Goal: Task Accomplishment & Management: Manage account settings

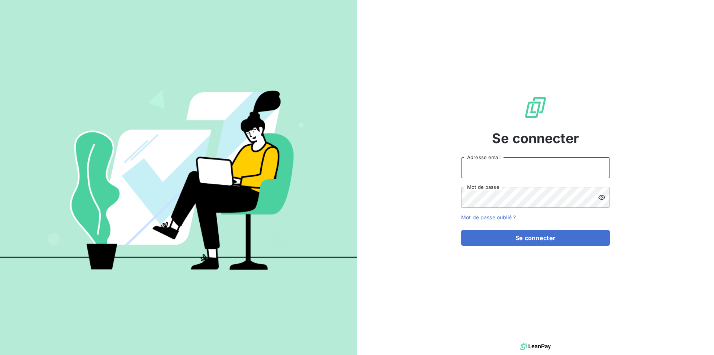
click at [471, 163] on input "Adresse email" at bounding box center [535, 167] width 149 height 21
type input "[EMAIL_ADDRESS][DOMAIN_NAME]"
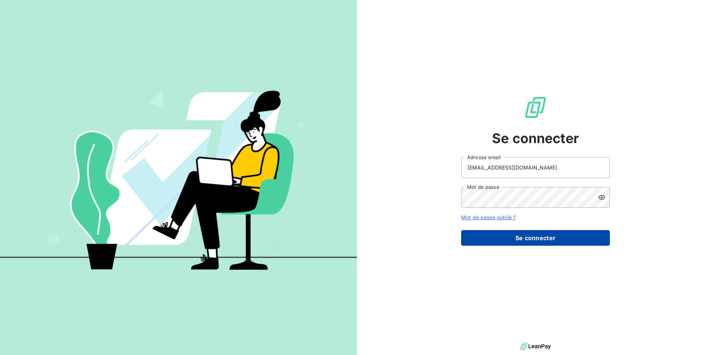
click at [520, 237] on button "Se connecter" at bounding box center [535, 238] width 149 height 16
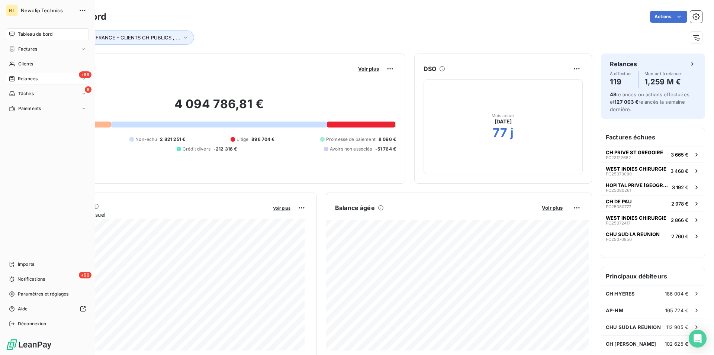
click at [30, 77] on span "Relances" at bounding box center [28, 78] width 20 height 7
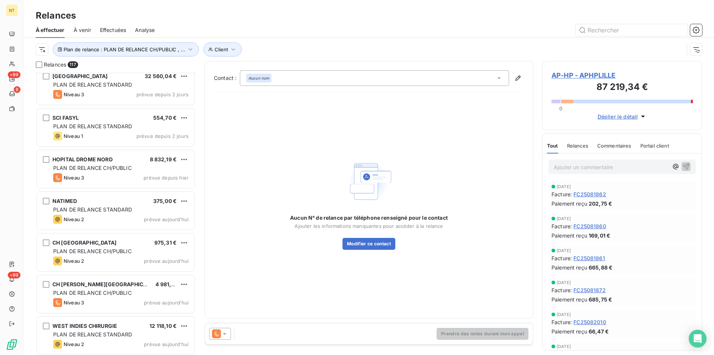
scroll to position [4589, 0]
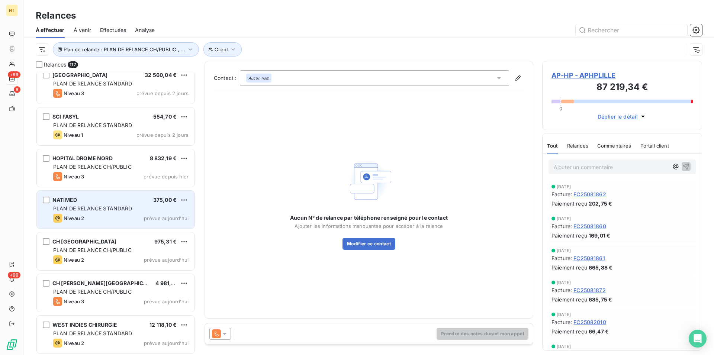
click at [128, 203] on div "NATIMED 375,00 € PLAN DE RELANCE STANDARD Niveau 2 prévue [DATE]" at bounding box center [116, 210] width 158 height 38
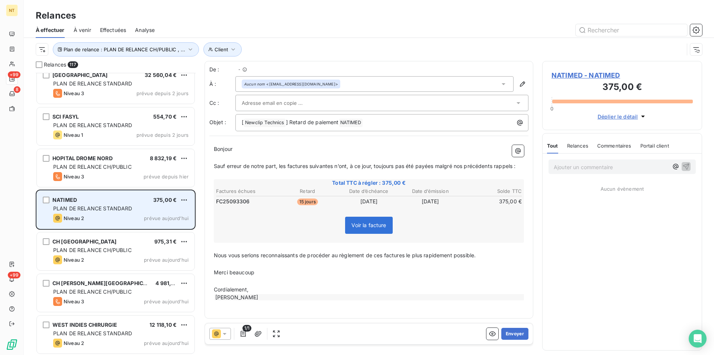
scroll to position [276, 154]
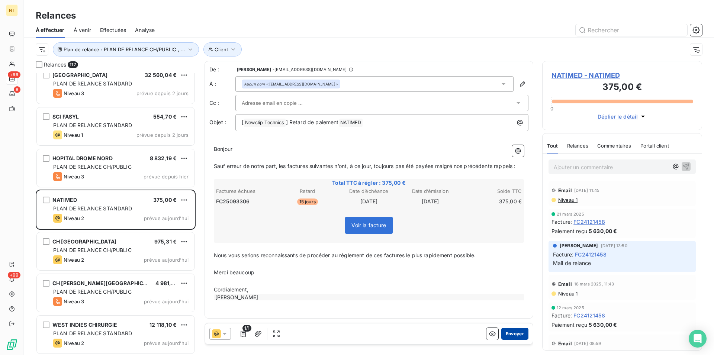
click at [506, 333] on button "Envoyer" at bounding box center [514, 334] width 27 height 12
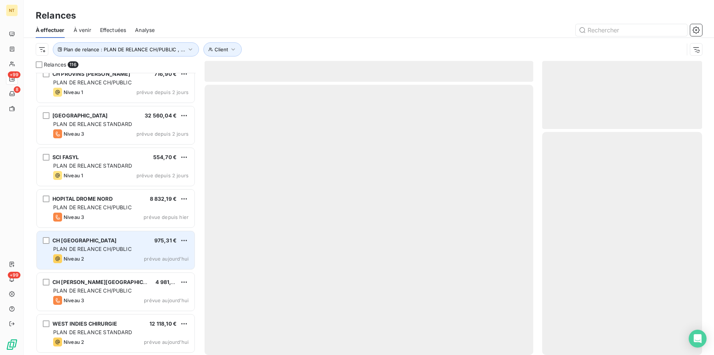
scroll to position [4548, 0]
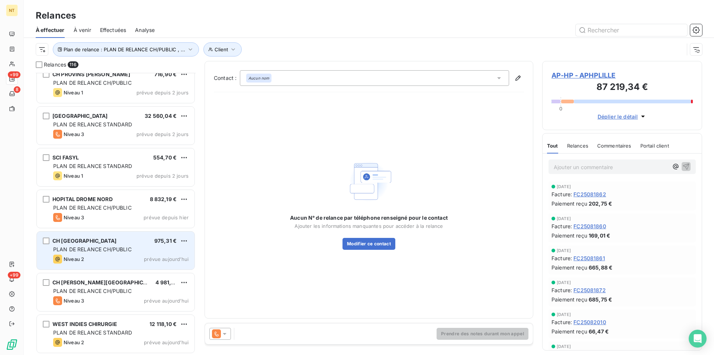
click at [138, 252] on div "PLAN DE RELANCE CH/PUBLIC" at bounding box center [120, 249] width 135 height 7
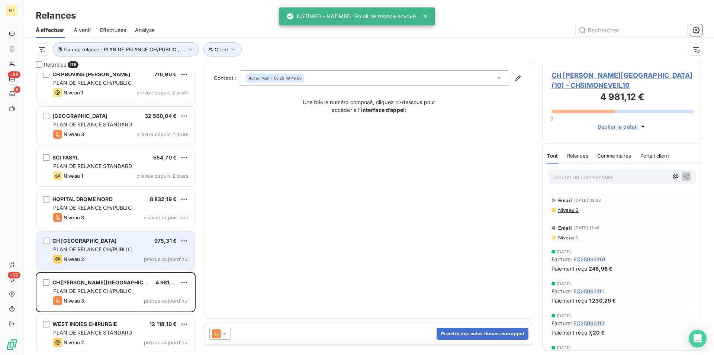
click at [116, 252] on span "PLAN DE RELANCE CH/PUBLIC" at bounding box center [92, 249] width 78 height 6
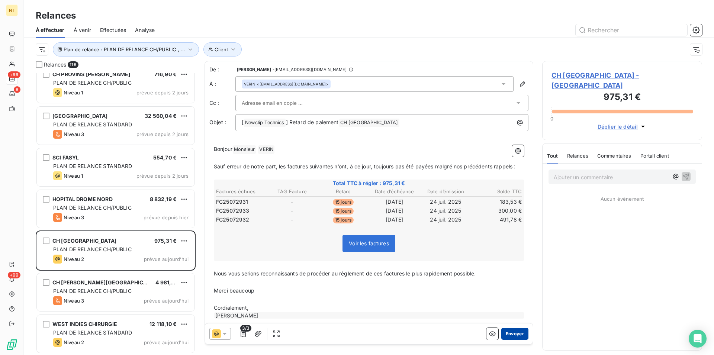
click at [509, 336] on button "Envoyer" at bounding box center [514, 334] width 27 height 12
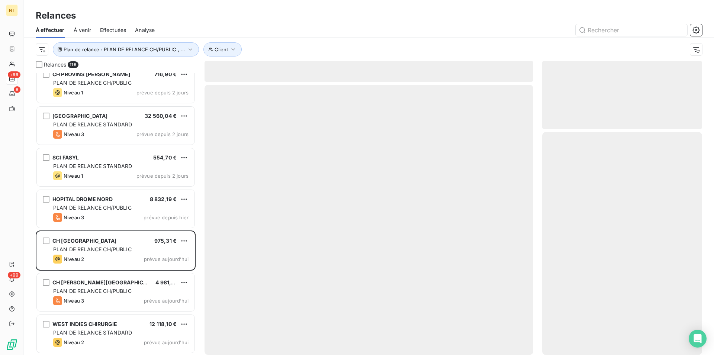
scroll to position [4548, 0]
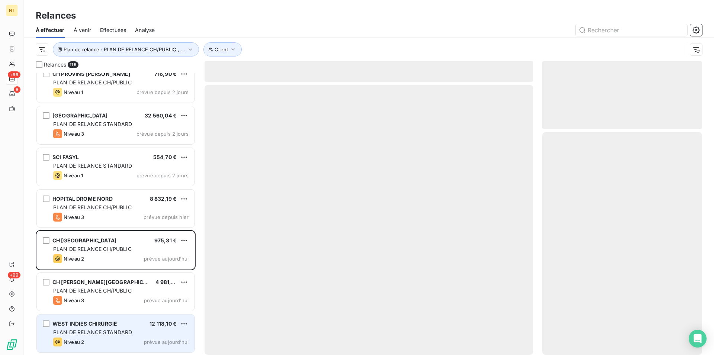
click at [118, 338] on div "Niveau 2 prévue aujourd’hui" at bounding box center [120, 342] width 135 height 9
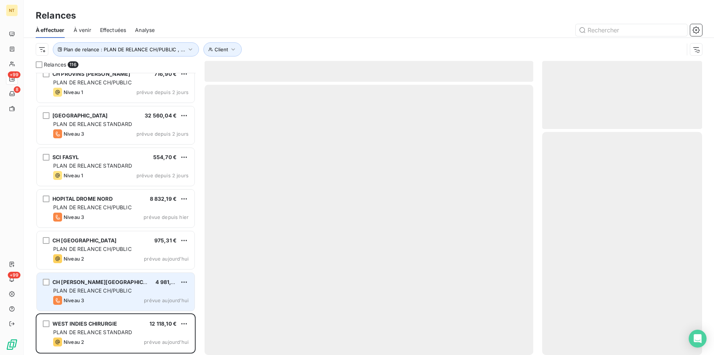
click at [115, 290] on span "PLAN DE RELANCE CH/PUBLIC" at bounding box center [92, 290] width 78 height 6
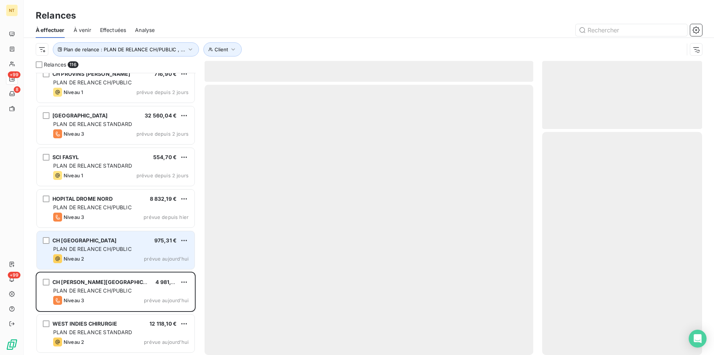
click at [126, 245] on div "CH [GEOGRAPHIC_DATA] 975,31 € PLAN DE RELANCE CH/PUBLIC Niveau 2 prévue [DATE]" at bounding box center [116, 250] width 158 height 38
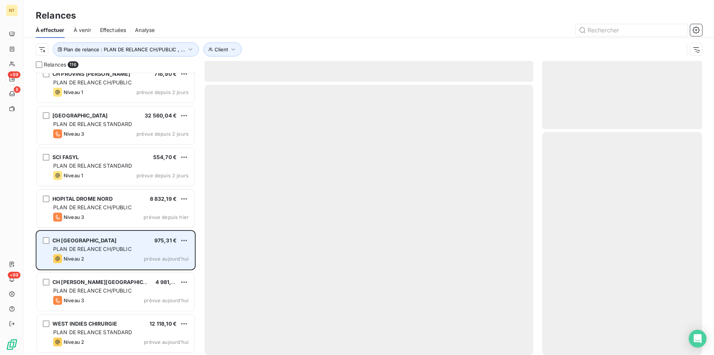
click at [125, 249] on span "PLAN DE RELANCE CH/PUBLIC" at bounding box center [92, 249] width 78 height 6
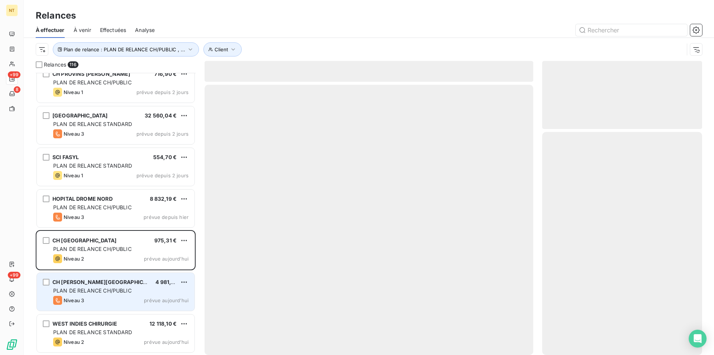
click at [112, 291] on span "PLAN DE RELANCE CH/PUBLIC" at bounding box center [92, 290] width 78 height 6
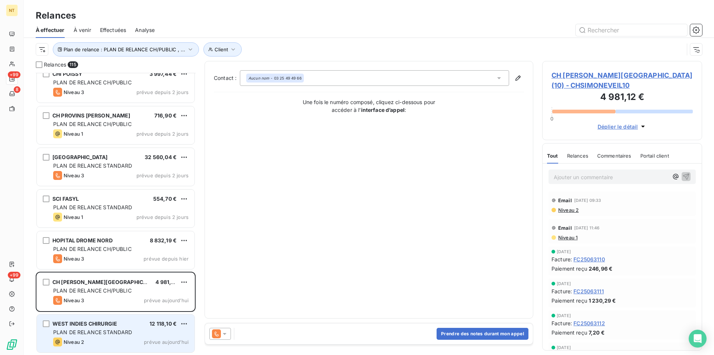
scroll to position [4506, 0]
click at [112, 332] on span "PLAN DE RELANCE STANDARD" at bounding box center [92, 332] width 79 height 6
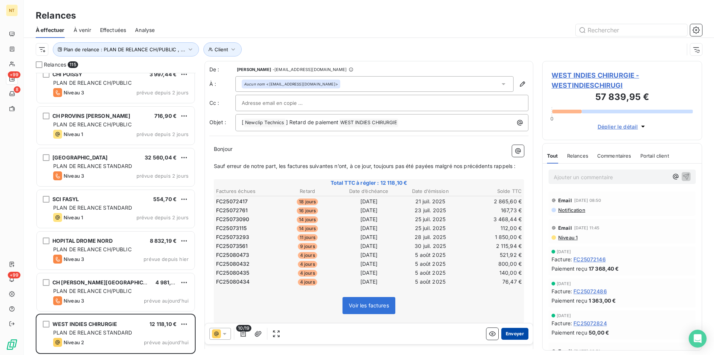
click at [506, 333] on button "Envoyer" at bounding box center [514, 334] width 27 height 12
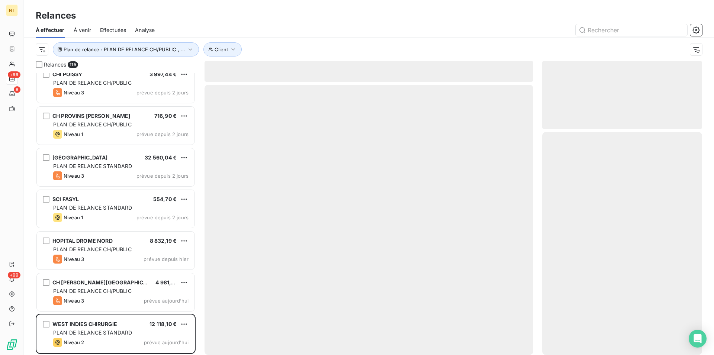
scroll to position [4507, 0]
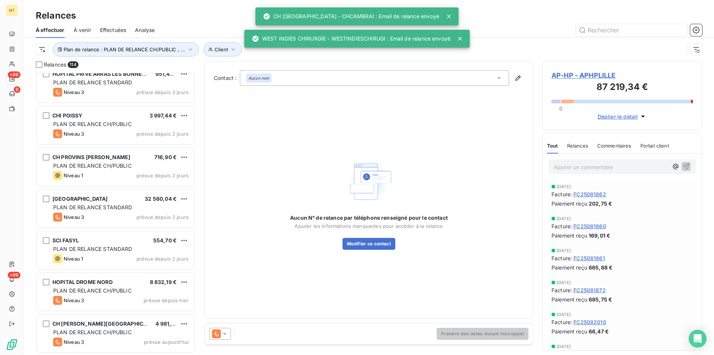
scroll to position [4465, 0]
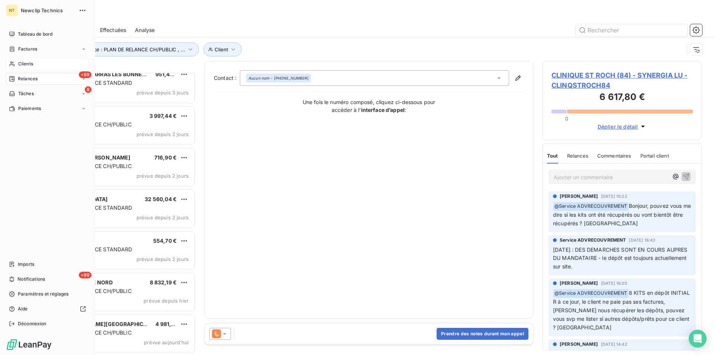
click at [20, 64] on span "Clients" at bounding box center [25, 64] width 15 height 7
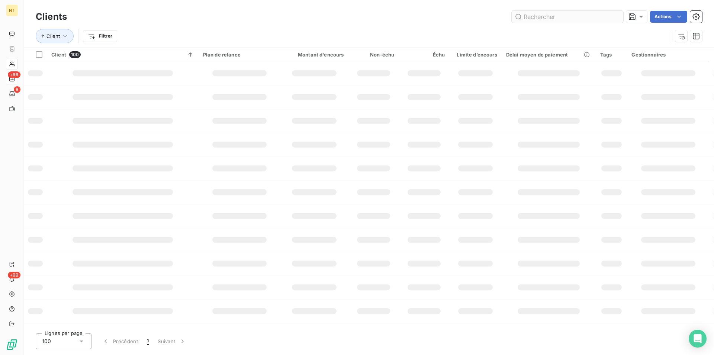
click at [551, 15] on input "text" at bounding box center [568, 17] width 112 height 12
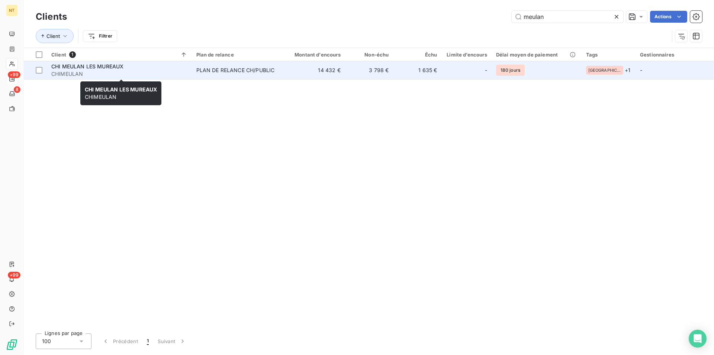
type input "meulan"
click at [113, 68] on span "CHI MEULAN LES MUREAUX" at bounding box center [87, 66] width 72 height 6
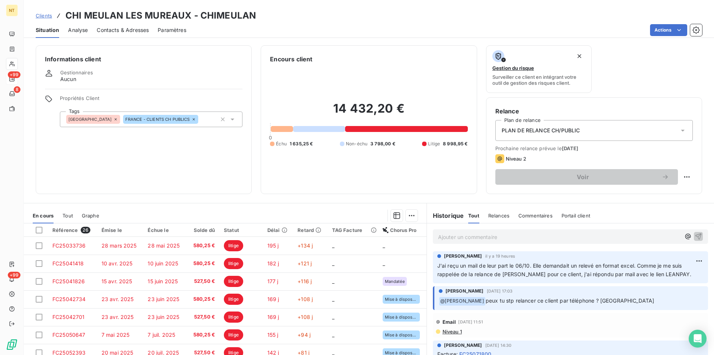
click at [115, 28] on span "Contacts & Adresses" at bounding box center [123, 29] width 52 height 7
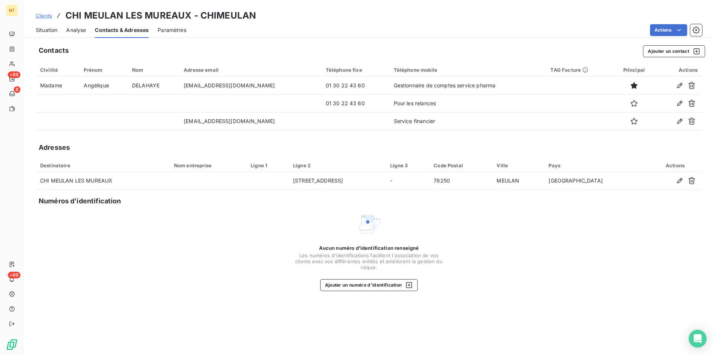
click at [42, 30] on span "Situation" at bounding box center [47, 29] width 22 height 7
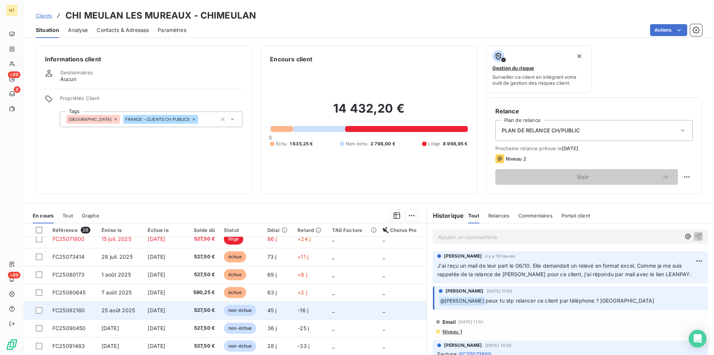
scroll to position [241, 0]
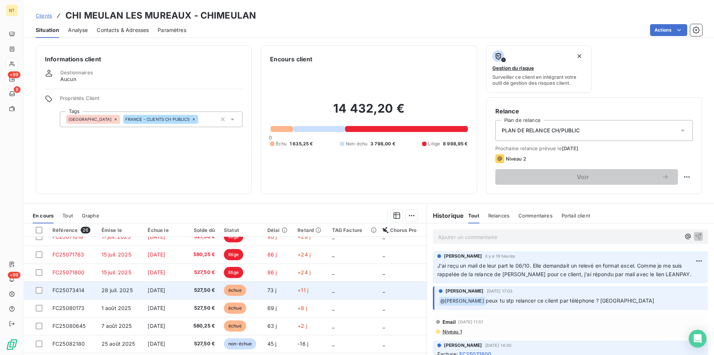
click at [87, 293] on td "FC25073414" at bounding box center [72, 290] width 49 height 18
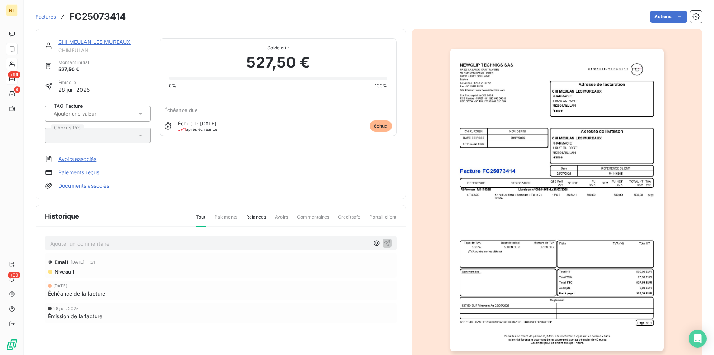
click at [59, 240] on p "Ajouter un commentaire ﻿" at bounding box center [209, 243] width 319 height 9
click at [136, 242] on p "Mail du [DATE] avec mandat" at bounding box center [209, 243] width 319 height 9
click at [384, 242] on icon "button" at bounding box center [387, 243] width 6 height 6
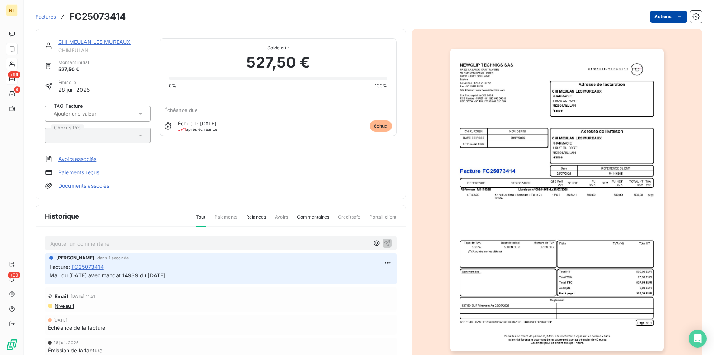
click at [670, 14] on html "NT +99 8 +99 Factures FC25073414 Actions CHI MEULAN LES MUREAUX CHIMEULAN Monta…" at bounding box center [357, 177] width 714 height 355
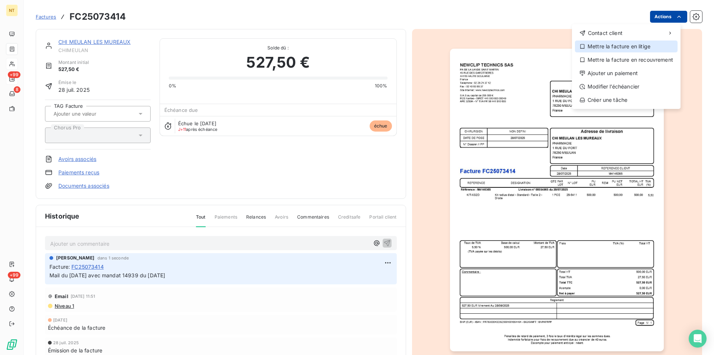
click at [625, 49] on div "Mettre la facture en litige" at bounding box center [626, 47] width 103 height 12
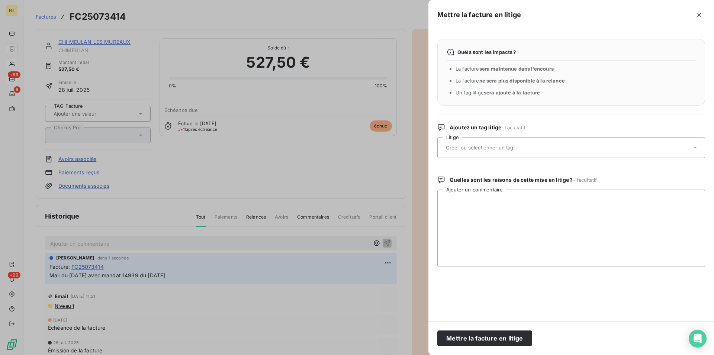
click at [515, 146] on input "text" at bounding box center [499, 147] width 108 height 7
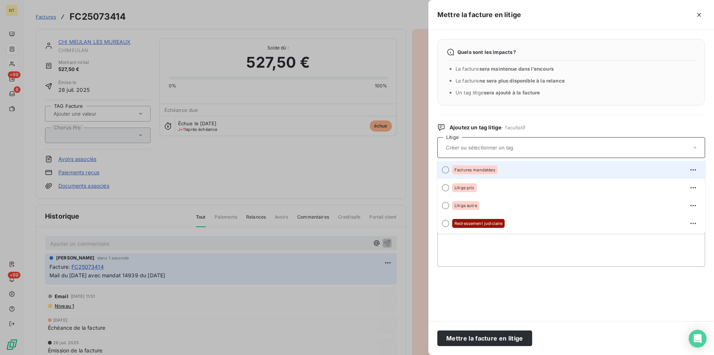
click at [445, 169] on div at bounding box center [445, 169] width 7 height 7
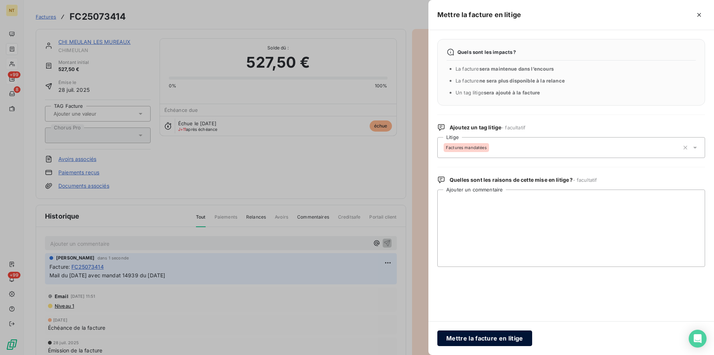
click at [468, 336] on button "Mettre la facture en litige" at bounding box center [484, 339] width 95 height 16
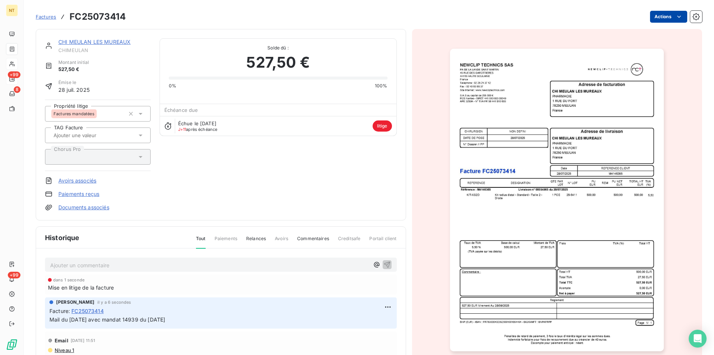
drag, startPoint x: 49, startPoint y: 319, endPoint x: 195, endPoint y: 323, distance: 145.4
click at [195, 323] on p "Mail du [DATE] avec mandat 14939 du [DATE]" at bounding box center [220, 320] width 343 height 9
copy span "Mail du [DATE] avec mandat 14939 du [DATE]"
click at [87, 38] on div "CHI MEULAN LES MUREAUX CHIMEULAN Montant initial 527,50 € Émise le [DATE] Propr…" at bounding box center [221, 124] width 370 height 191
click at [101, 44] on link "CHI MEULAN LES MUREAUX" at bounding box center [94, 42] width 72 height 6
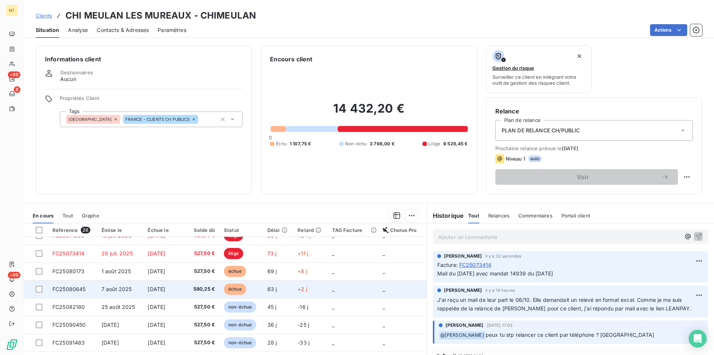
scroll to position [265, 0]
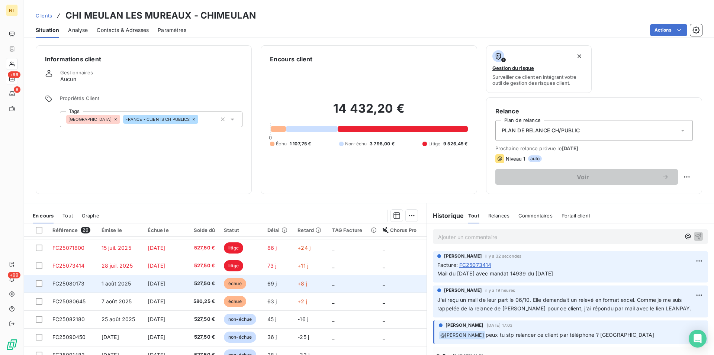
click at [77, 286] on span "FC25080173" at bounding box center [68, 283] width 32 height 6
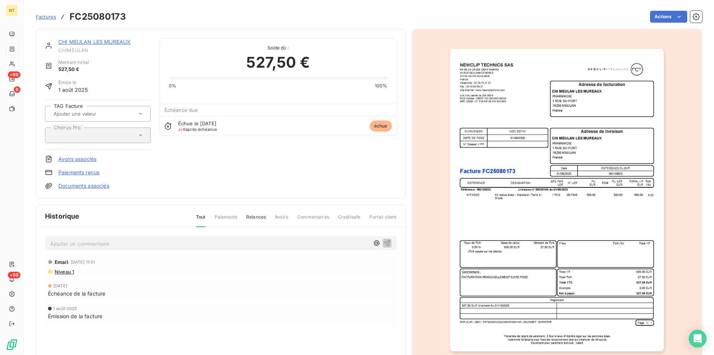
click at [92, 243] on p "Ajouter un commentaire ﻿" at bounding box center [209, 243] width 319 height 9
click at [149, 244] on span "Mail du [DATE] avec mandat 14939 du [DATE]" at bounding box center [108, 243] width 116 height 6
click at [163, 244] on span "Mail du [DATE] avec mandat 14378 du [DATE]" at bounding box center [107, 243] width 115 height 6
click at [384, 241] on icon "button" at bounding box center [387, 243] width 6 height 6
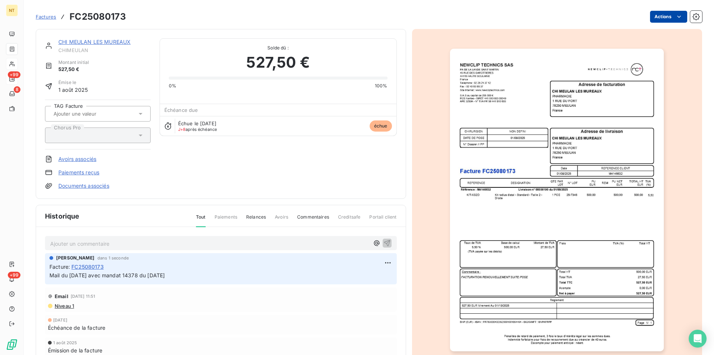
click at [673, 15] on html "NT +99 8 +99 Factures FC25080173 Actions CHI MEULAN LES MUREAUX CHIMEULAN Monta…" at bounding box center [357, 177] width 714 height 355
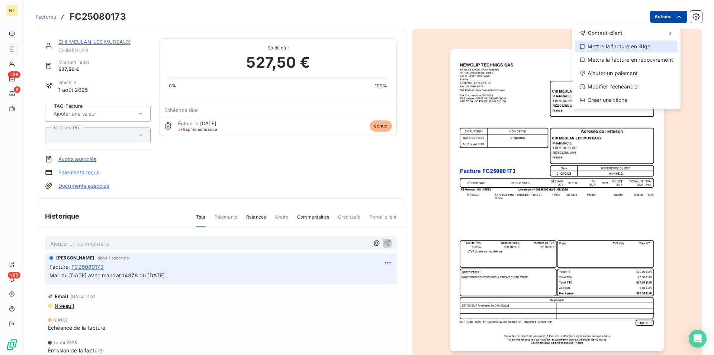
click at [627, 48] on div "Mettre la facture en litige" at bounding box center [626, 47] width 103 height 12
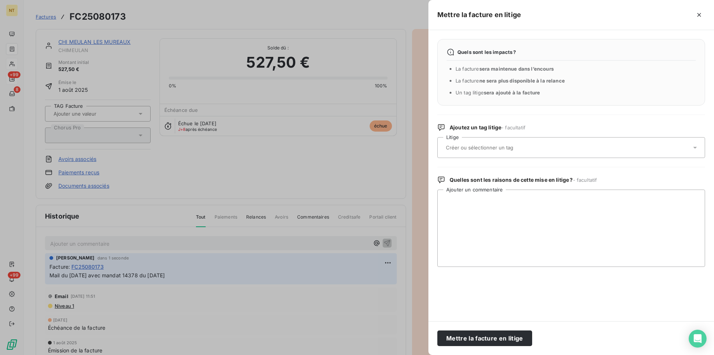
click at [478, 146] on input "text" at bounding box center [499, 147] width 108 height 7
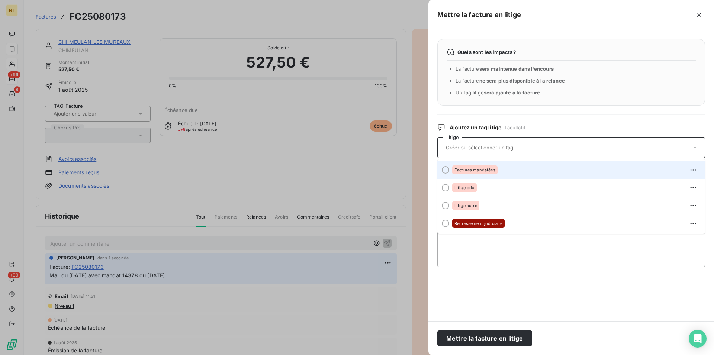
click at [447, 170] on div at bounding box center [445, 169] width 7 height 7
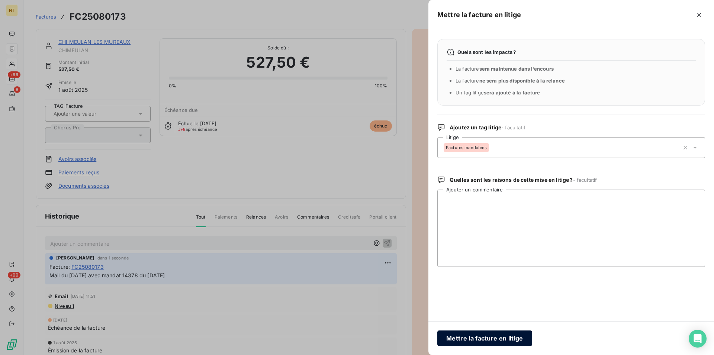
click at [470, 336] on button "Mettre la facture en litige" at bounding box center [484, 339] width 95 height 16
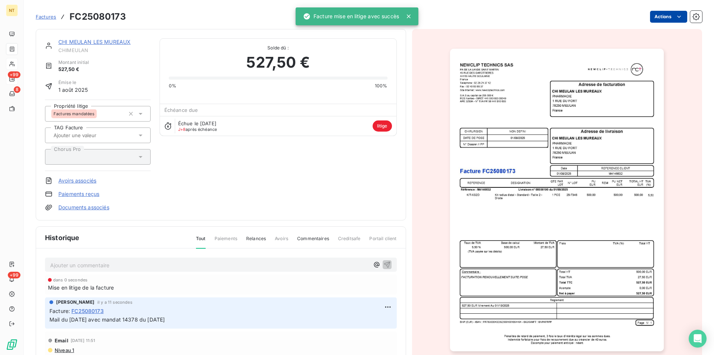
click at [95, 42] on link "CHI MEULAN LES MUREAUX" at bounding box center [94, 42] width 72 height 6
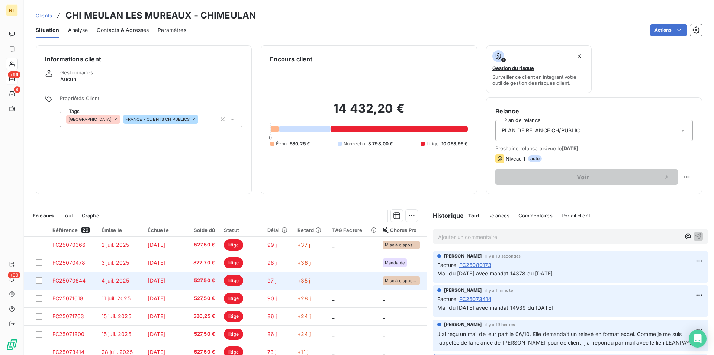
scroll to position [265, 0]
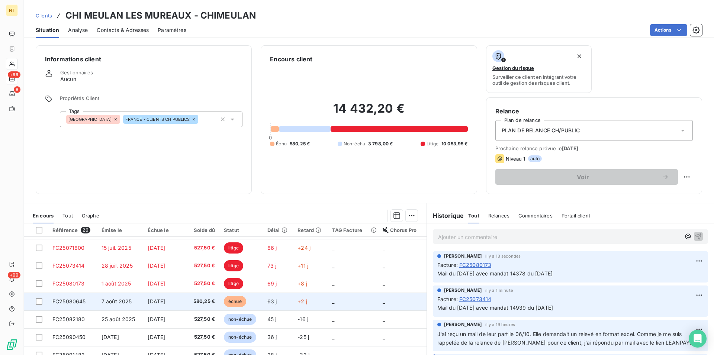
click at [97, 302] on td "7 août 2025" at bounding box center [120, 302] width 46 height 18
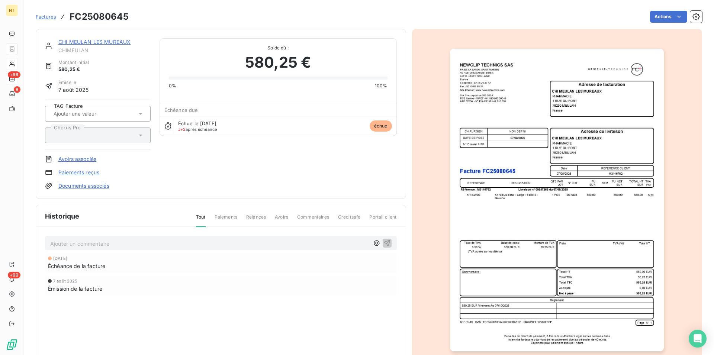
click at [111, 242] on p "Ajouter un commentaire ﻿" at bounding box center [209, 243] width 319 height 9
click at [149, 244] on span "Mail du [DATE] avec mandat 14939 du [DATE]" at bounding box center [108, 243] width 116 height 6
click at [162, 244] on span "Mail du [DATE] avec mandat 15065 du [DATE]" at bounding box center [107, 243] width 115 height 6
click at [383, 240] on icon "button" at bounding box center [386, 242] width 7 height 7
click at [672, 15] on html "NT +99 8 +99 Factures FC25080645 Actions CHI MEULAN LES MUREAUX CHIMEULAN Monta…" at bounding box center [357, 177] width 714 height 355
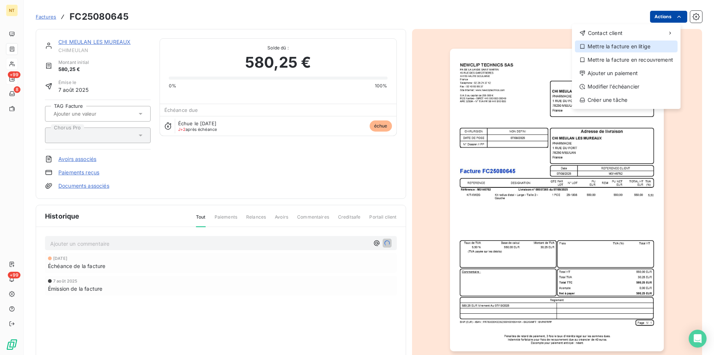
click at [629, 47] on div "Mettre la facture en litige" at bounding box center [626, 47] width 103 height 12
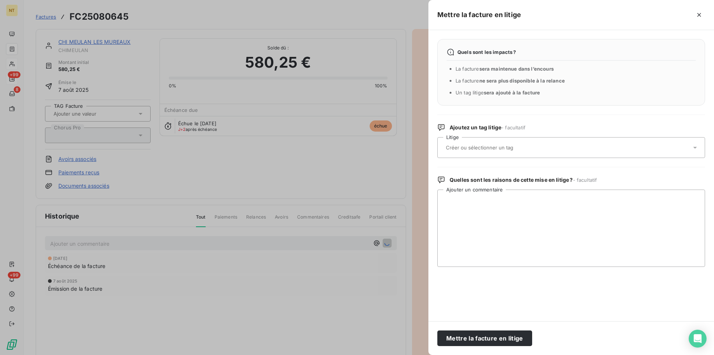
click at [477, 148] on input "text" at bounding box center [499, 147] width 108 height 7
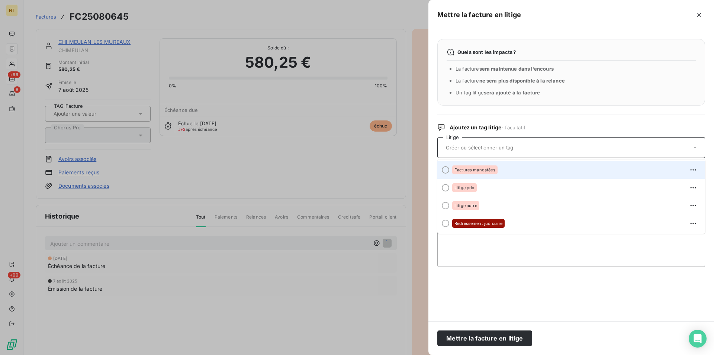
click at [447, 169] on div at bounding box center [445, 169] width 7 height 7
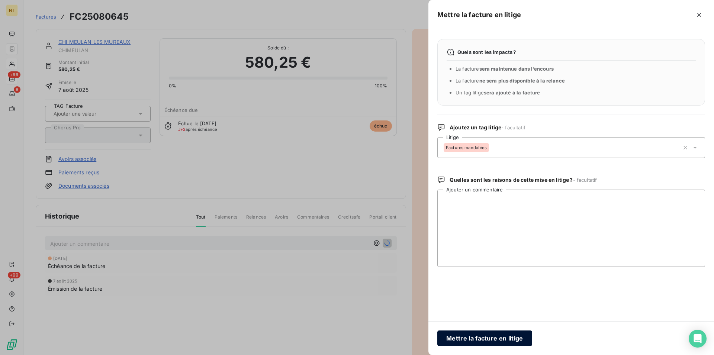
click at [468, 335] on button "Mettre la facture en litige" at bounding box center [484, 339] width 95 height 16
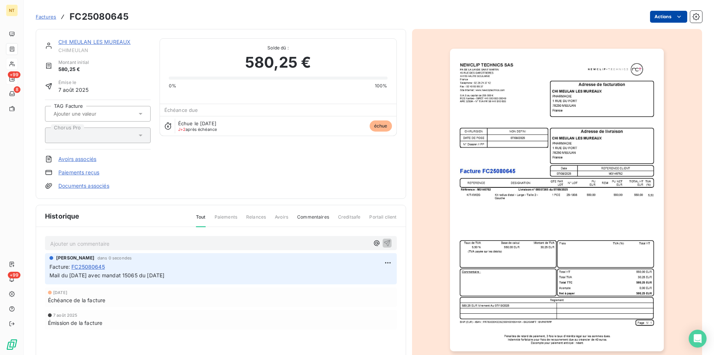
click at [94, 39] on link "CHI MEULAN LES MUREAUX" at bounding box center [94, 42] width 72 height 6
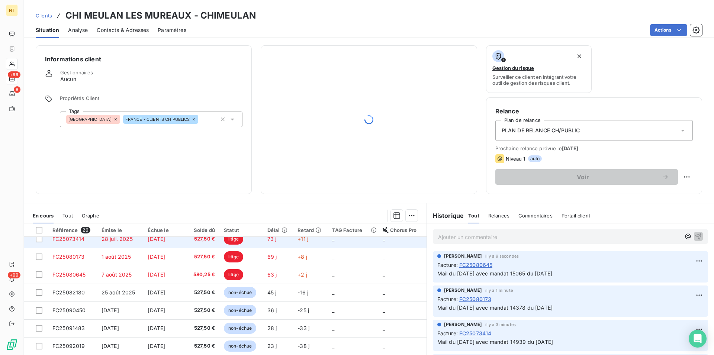
scroll to position [317, 0]
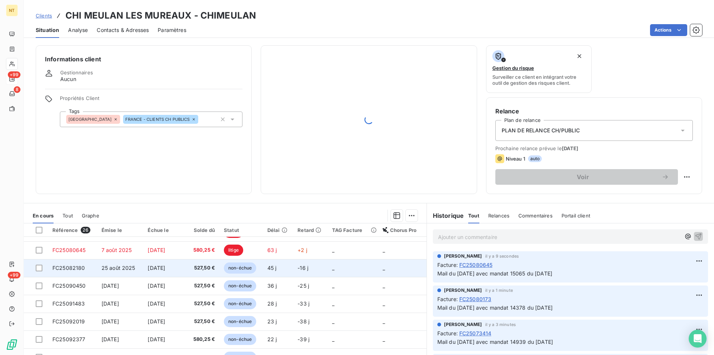
click at [78, 268] on span "FC25082180" at bounding box center [68, 268] width 33 height 6
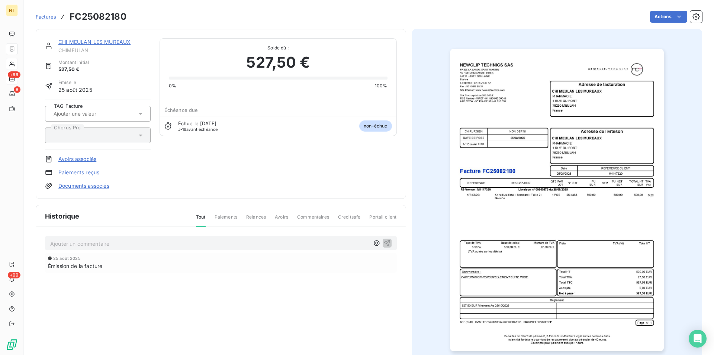
click at [80, 242] on p "Ajouter un commentaire ﻿" at bounding box center [209, 243] width 319 height 9
click at [149, 243] on span "Mail du [DATE] avec mandat 14939 du [DATE]" at bounding box center [108, 243] width 116 height 6
click at [165, 244] on span "Mail du [DATE] avec mandat 15829 du [DATE]" at bounding box center [107, 243] width 115 height 6
click at [161, 242] on span "Mail du [DATE] avec mandat 15829 du [DATE]" at bounding box center [107, 243] width 115 height 6
click at [384, 242] on icon "button" at bounding box center [387, 243] width 6 height 6
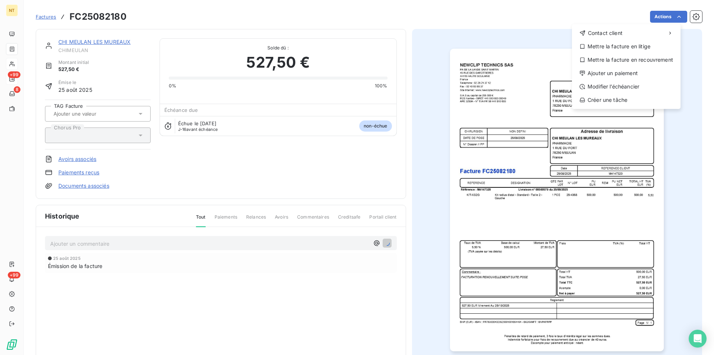
click at [674, 18] on html "NT +99 8 +99 Factures FC25082180 Actions Contact client Mettre la facture en li…" at bounding box center [357, 177] width 714 height 355
click at [632, 48] on div "Mettre la facture en litige" at bounding box center [626, 47] width 103 height 12
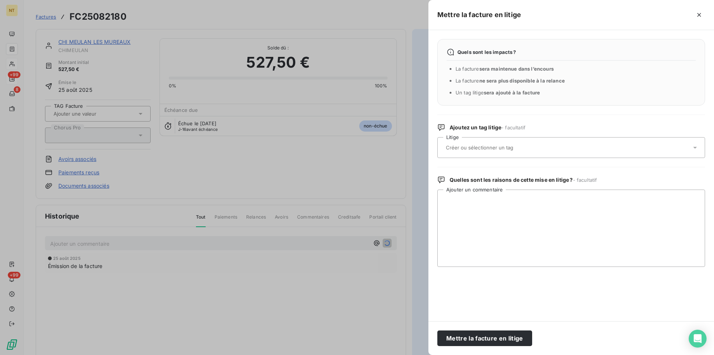
click at [489, 148] on input "text" at bounding box center [499, 147] width 108 height 7
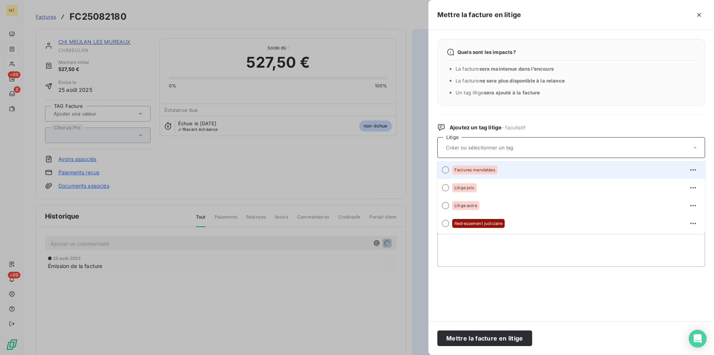
click at [445, 171] on div at bounding box center [445, 169] width 7 height 7
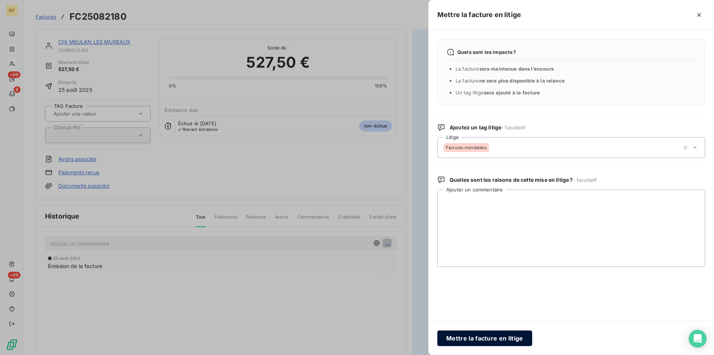
click at [477, 339] on button "Mettre la facture en litige" at bounding box center [484, 339] width 95 height 16
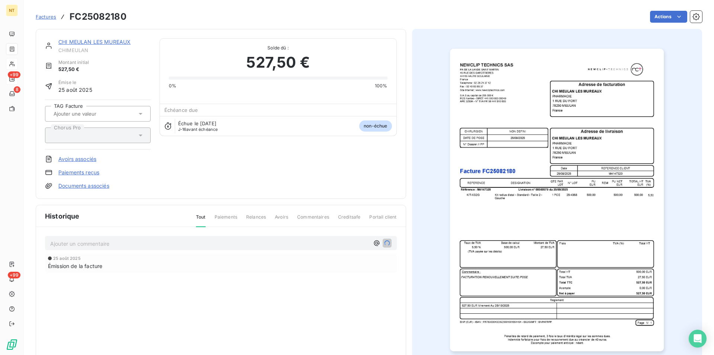
click at [91, 41] on link "CHI MEULAN LES MUREAUX" at bounding box center [94, 42] width 72 height 6
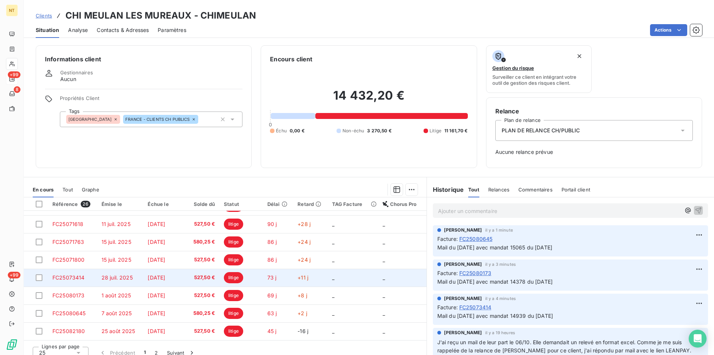
scroll to position [265, 0]
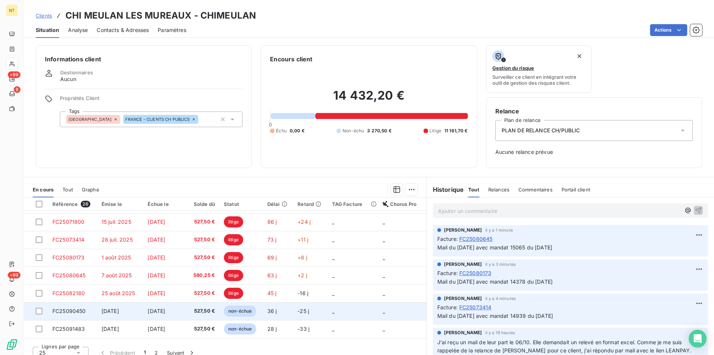
click at [77, 310] on span "FC25090450" at bounding box center [68, 311] width 33 height 6
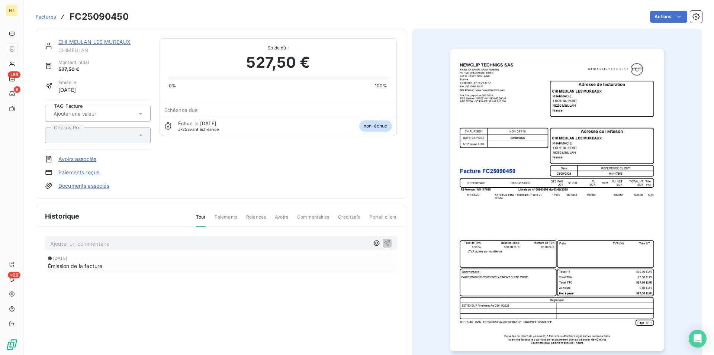
click at [91, 242] on p "Ajouter un commentaire ﻿" at bounding box center [209, 243] width 319 height 9
click at [149, 242] on span "Mail du [DATE] avec mandat 14939 du [DATE]" at bounding box center [108, 243] width 116 height 6
click at [165, 243] on span "Mail du [DATE] avec mandat 16481 du [DATE]" at bounding box center [107, 243] width 115 height 6
click at [163, 244] on span "Mail du [DATE] avec mandat 16481 du [DATE]" at bounding box center [107, 243] width 115 height 6
click at [384, 243] on icon "button" at bounding box center [387, 243] width 6 height 6
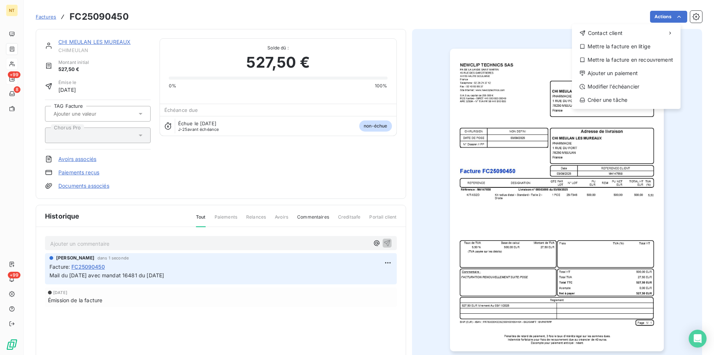
click at [674, 13] on html "NT +99 8 +99 Factures FC25090450 Actions Contact client Mettre la facture en li…" at bounding box center [357, 177] width 714 height 355
click at [628, 45] on div "Mettre la facture en litige" at bounding box center [626, 47] width 103 height 12
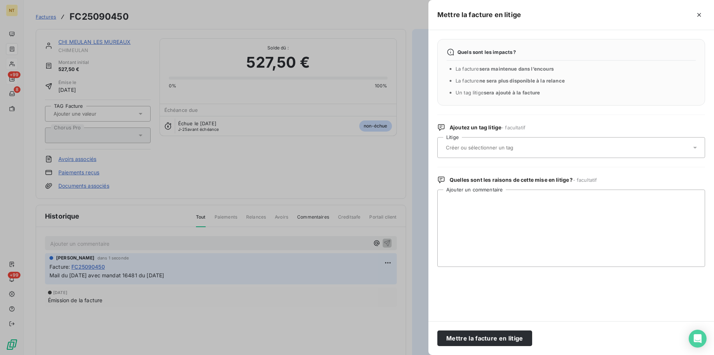
click at [478, 145] on input "text" at bounding box center [499, 147] width 108 height 7
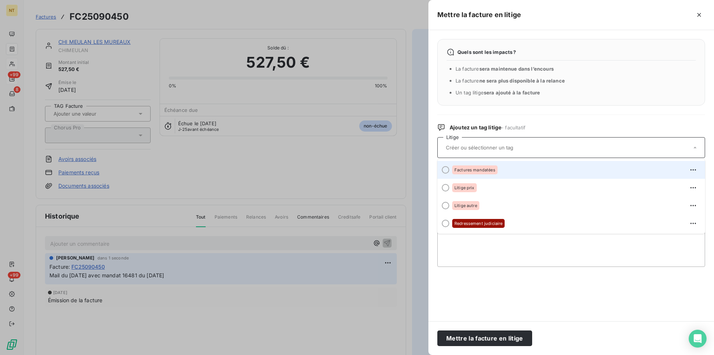
click at [443, 171] on div at bounding box center [445, 169] width 7 height 7
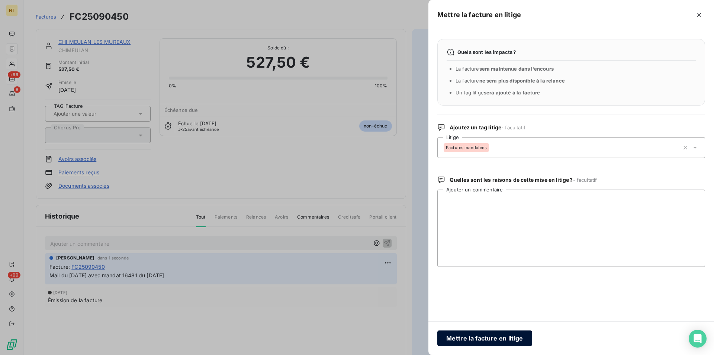
click at [477, 336] on button "Mettre la facture en litige" at bounding box center [484, 339] width 95 height 16
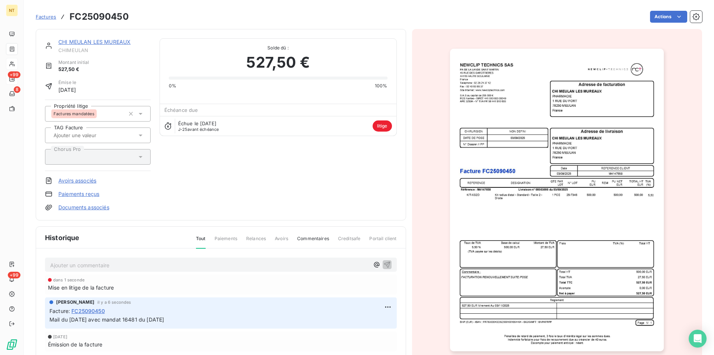
click at [106, 42] on link "CHI MEULAN LES MUREAUX" at bounding box center [94, 42] width 72 height 6
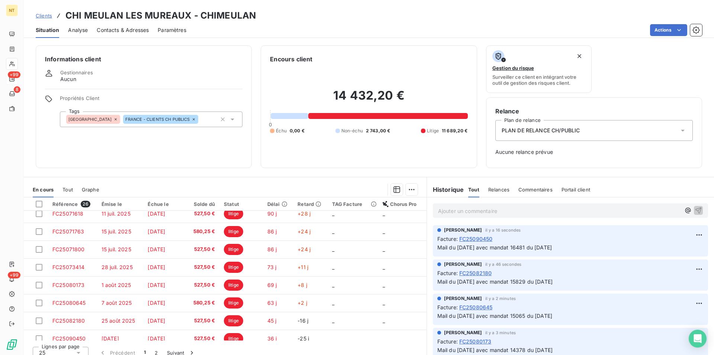
scroll to position [265, 0]
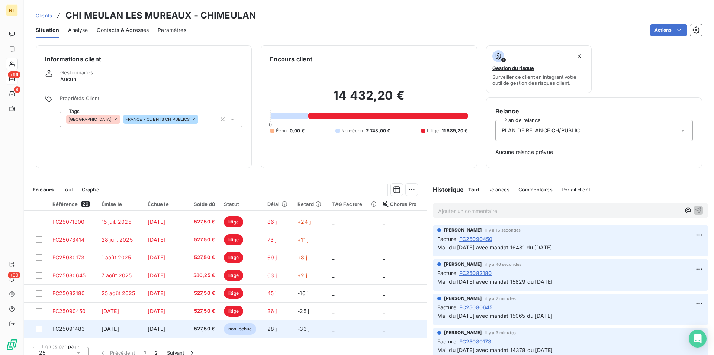
click at [93, 328] on td "FC25091483" at bounding box center [72, 329] width 49 height 18
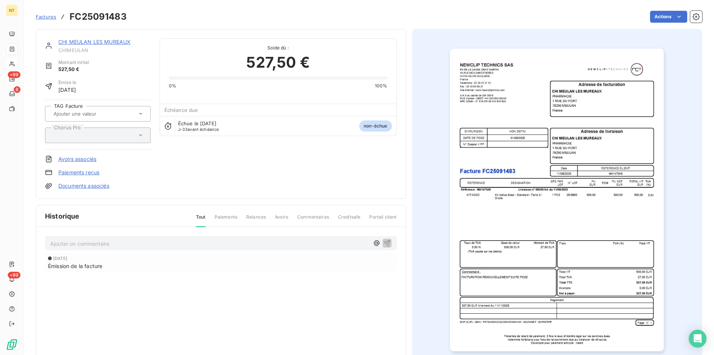
click at [129, 244] on p "Ajouter un commentaire ﻿" at bounding box center [209, 243] width 319 height 9
click at [149, 244] on span "Mail du [DATE] avec mandat 14939 du [DATE]" at bounding box center [108, 243] width 116 height 6
click at [165, 242] on span "Mail du [DATE] avec mandat 17207 du [DATE]" at bounding box center [107, 243] width 115 height 6
click at [163, 244] on span "Mail du [DATE] avec mandat 17207 du [DATE]" at bounding box center [107, 243] width 115 height 6
drag, startPoint x: 49, startPoint y: 242, endPoint x: 206, endPoint y: 246, distance: 156.6
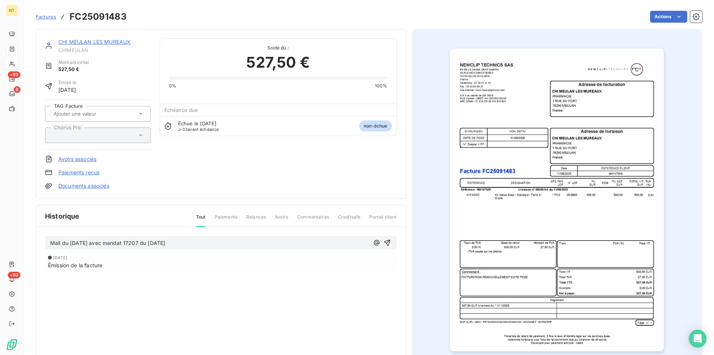
click at [206, 246] on div "Mail du [DATE] avec mandat 17207 du [DATE]" at bounding box center [221, 243] width 352 height 14
copy span "Mail du [DATE] avec mandat 17207 du [DATE]"
click at [383, 241] on icon "button" at bounding box center [386, 242] width 7 height 7
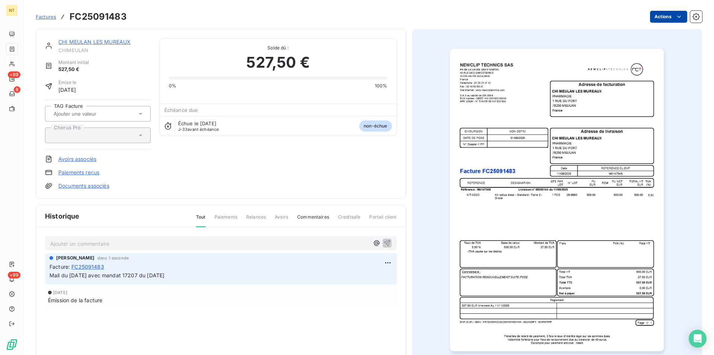
click at [674, 16] on html "NT +99 8 +99 Factures FC25091483 Actions CHI MEULAN LES MUREAUX CHIMEULAN Monta…" at bounding box center [357, 177] width 714 height 355
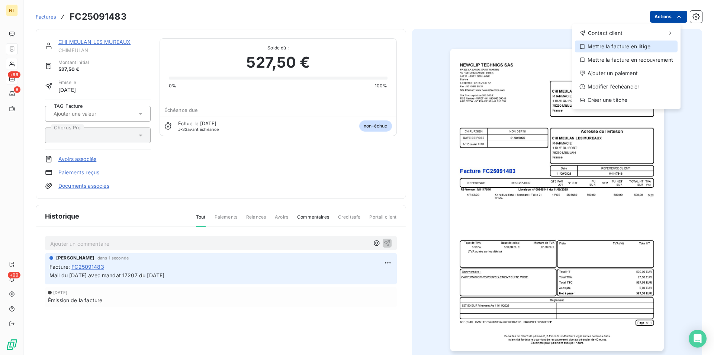
click at [636, 46] on div "Mettre la facture en litige" at bounding box center [626, 47] width 103 height 12
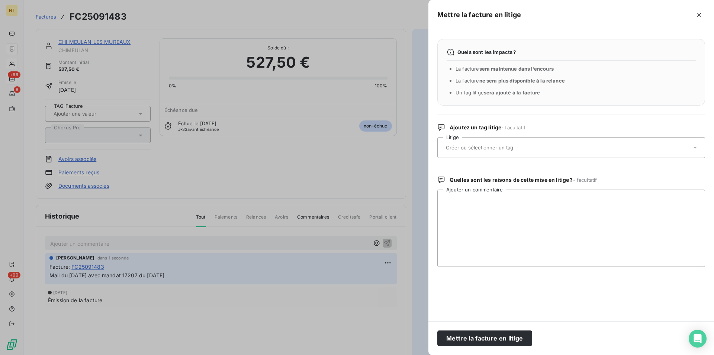
click at [486, 148] on input "text" at bounding box center [499, 147] width 108 height 7
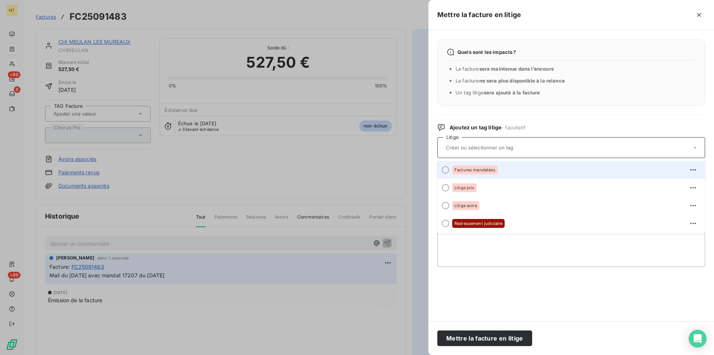
click at [443, 172] on div at bounding box center [445, 169] width 7 height 7
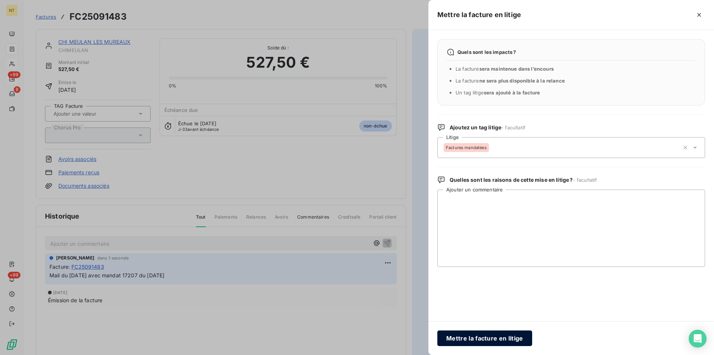
click at [481, 339] on button "Mettre la facture en litige" at bounding box center [484, 339] width 95 height 16
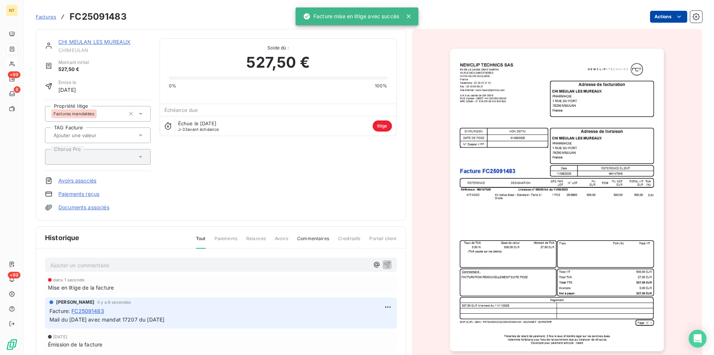
click at [99, 41] on link "CHI MEULAN LES MUREAUX" at bounding box center [94, 42] width 72 height 6
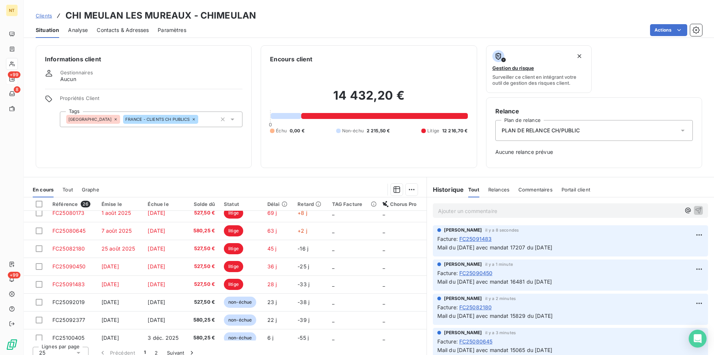
scroll to position [317, 0]
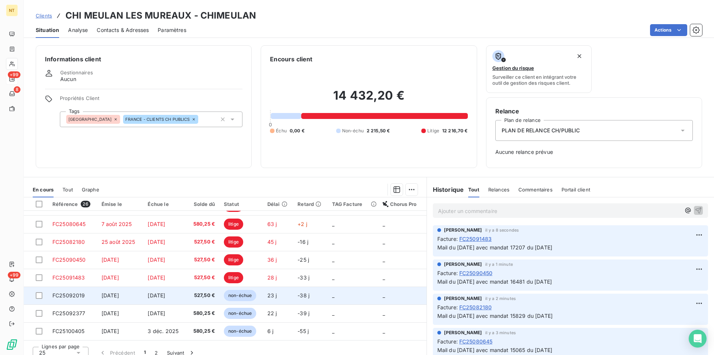
click at [59, 296] on span "FC25092019" at bounding box center [68, 295] width 33 height 6
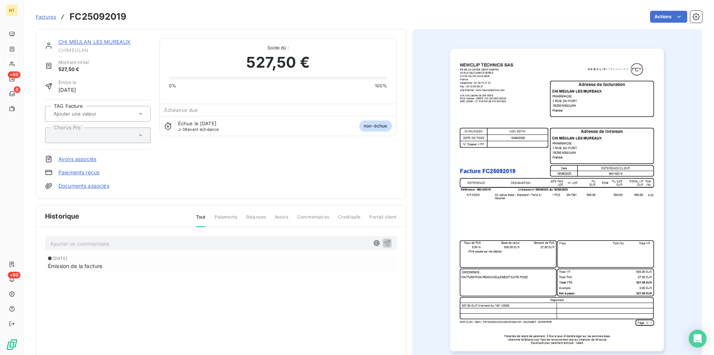
click at [75, 244] on p "Ajouter un commentaire ﻿" at bounding box center [209, 243] width 319 height 9
click at [148, 243] on span "Mail du [DATE] avec mandat 17207 du [DATE]" at bounding box center [107, 243] width 115 height 6
click at [164, 244] on span "Mail du [DATE] avec mandat 17544 du [DATE]" at bounding box center [107, 243] width 115 height 6
click at [384, 244] on icon "button" at bounding box center [387, 243] width 6 height 6
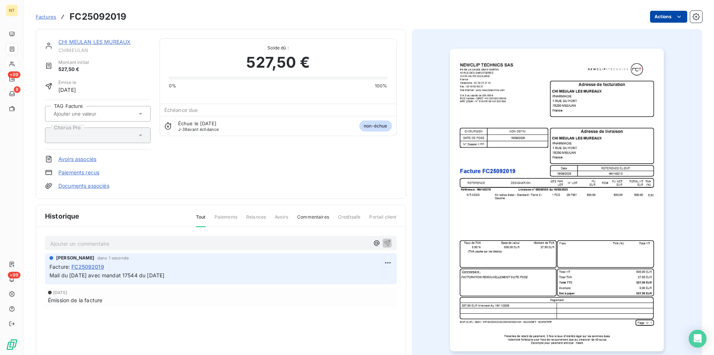
click at [674, 15] on html "NT +99 8 +99 Factures FC25092019 Actions CHI MEULAN LES MUREAUX CHIMEULAN Monta…" at bounding box center [357, 177] width 714 height 355
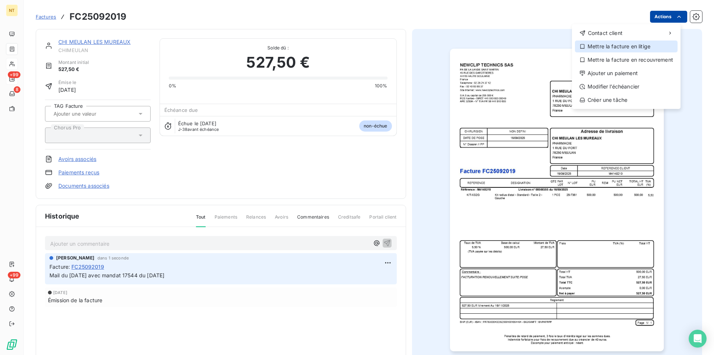
click at [606, 48] on div "Mettre la facture en litige" at bounding box center [626, 47] width 103 height 12
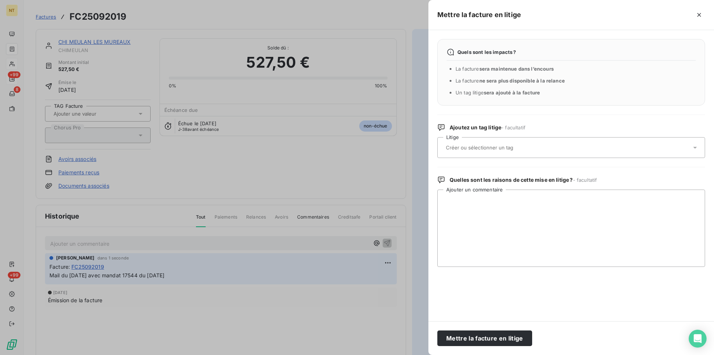
click at [491, 147] on input "text" at bounding box center [499, 147] width 108 height 7
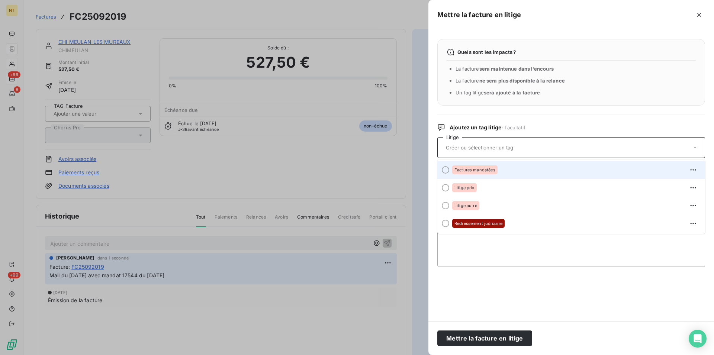
click at [443, 170] on div at bounding box center [445, 169] width 7 height 7
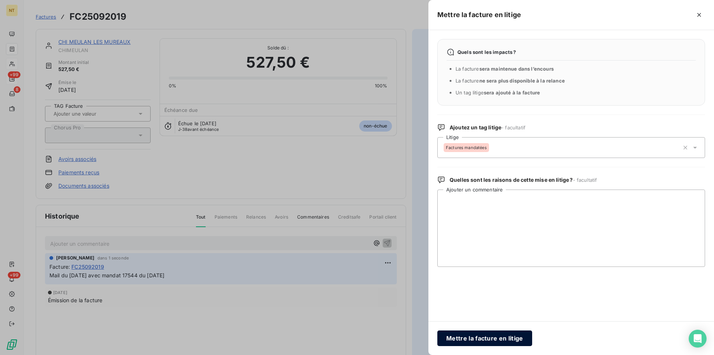
click at [468, 335] on button "Mettre la facture en litige" at bounding box center [484, 339] width 95 height 16
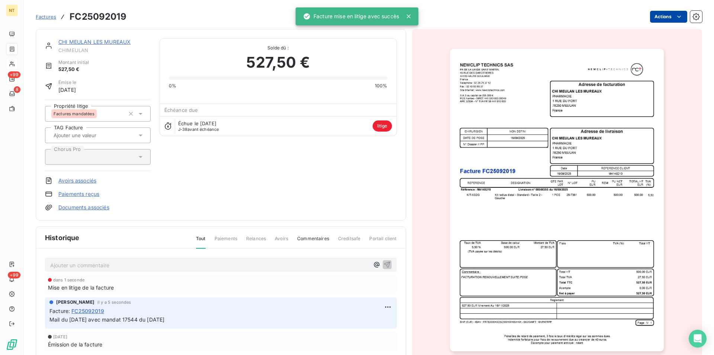
click at [83, 41] on link "CHI MEULAN LES MUREAUX" at bounding box center [94, 42] width 72 height 6
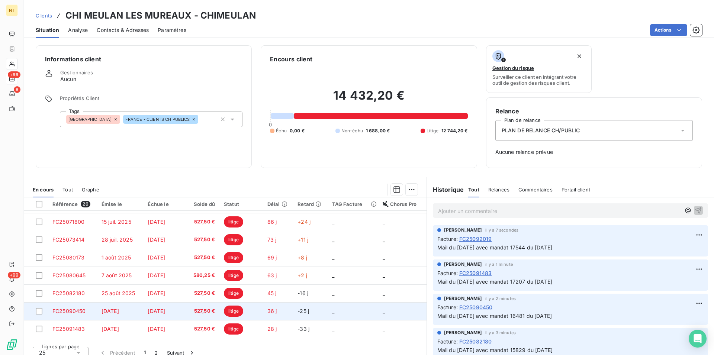
scroll to position [317, 0]
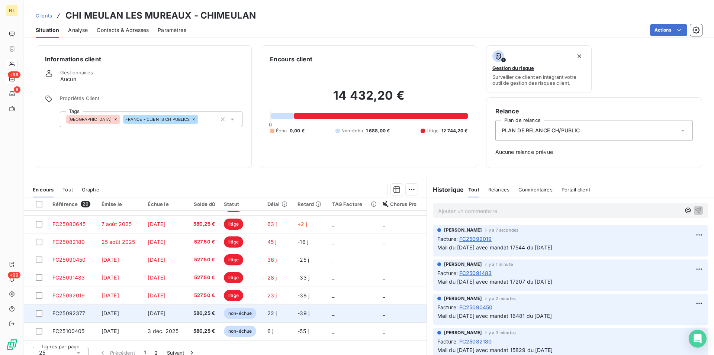
click at [67, 315] on span "FC25092377" at bounding box center [68, 313] width 33 height 6
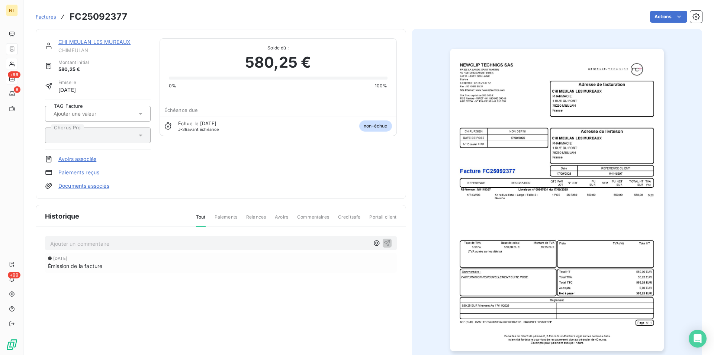
click at [65, 244] on p "Ajouter un commentaire ﻿" at bounding box center [209, 243] width 319 height 9
click at [149, 245] on span "Mail du [DATE] avec mandat 17207 du [DATE]" at bounding box center [107, 243] width 115 height 6
drag, startPoint x: 162, startPoint y: 241, endPoint x: 165, endPoint y: 244, distance: 4.5
click at [163, 241] on span "Mail du [DATE] avec mandat 17545 du [DATE]" at bounding box center [107, 243] width 115 height 6
click at [383, 240] on icon "button" at bounding box center [386, 242] width 7 height 7
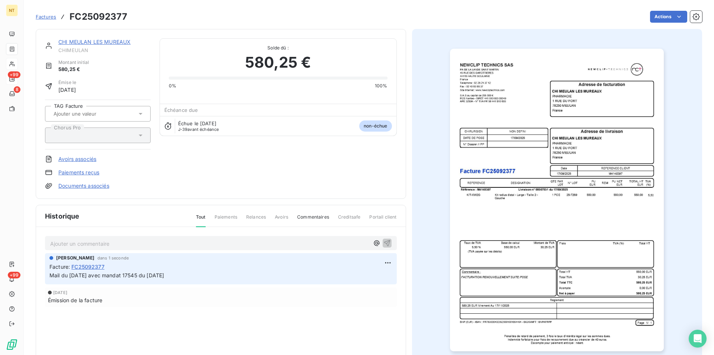
click at [107, 42] on link "CHI MEULAN LES MUREAUX" at bounding box center [94, 42] width 72 height 6
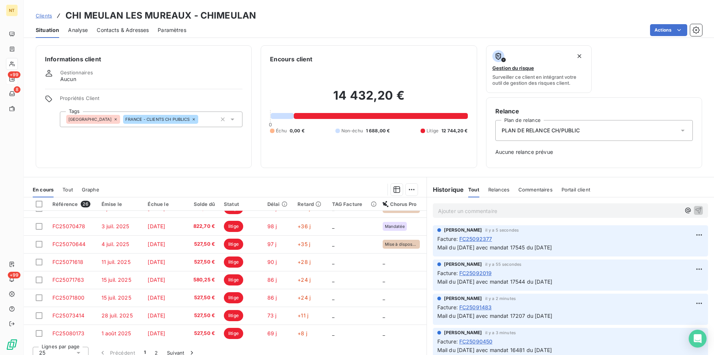
scroll to position [317, 0]
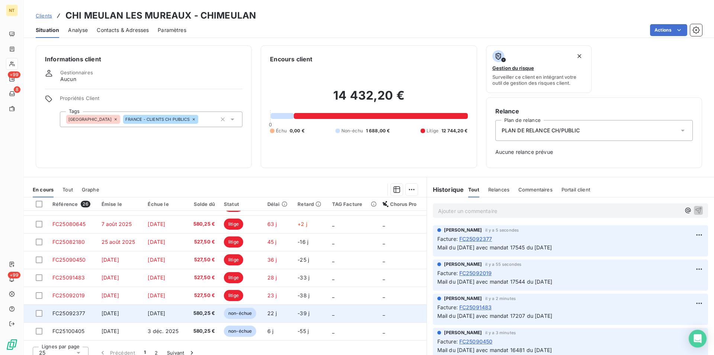
click at [70, 315] on span "FC25092377" at bounding box center [68, 313] width 33 height 6
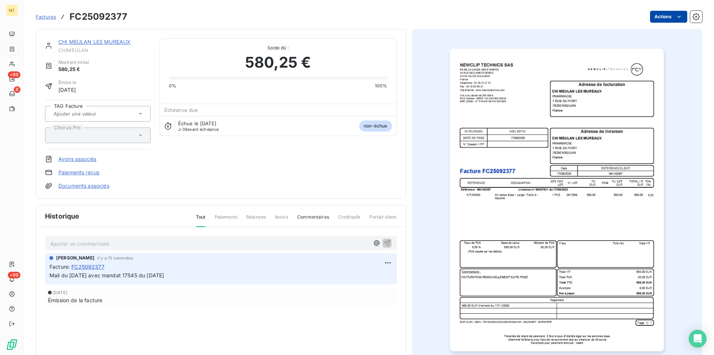
click at [672, 18] on html "NT +99 8 +99 Factures FC25092377 Actions CHI MEULAN LES MUREAUX CHIMEULAN Monta…" at bounding box center [357, 177] width 714 height 355
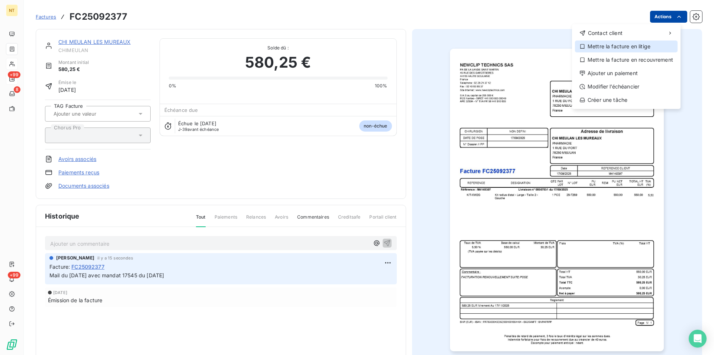
click at [633, 48] on div "Mettre la facture en litige" at bounding box center [626, 47] width 103 height 12
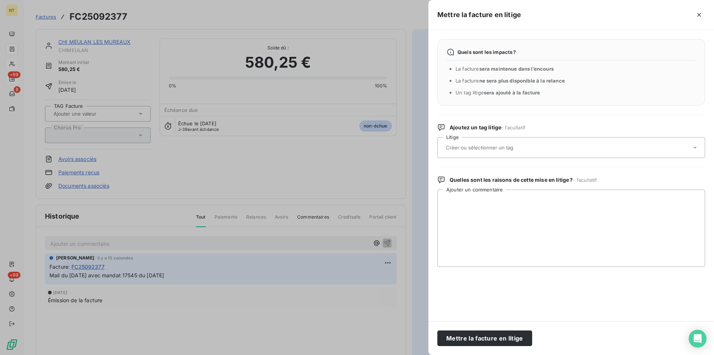
click at [477, 147] on input "text" at bounding box center [499, 147] width 108 height 7
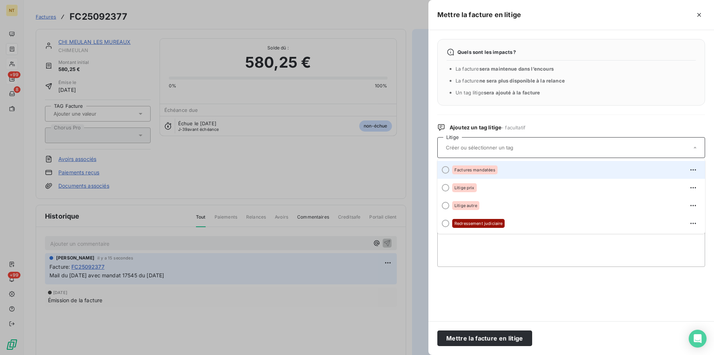
click at [447, 172] on div at bounding box center [445, 169] width 7 height 7
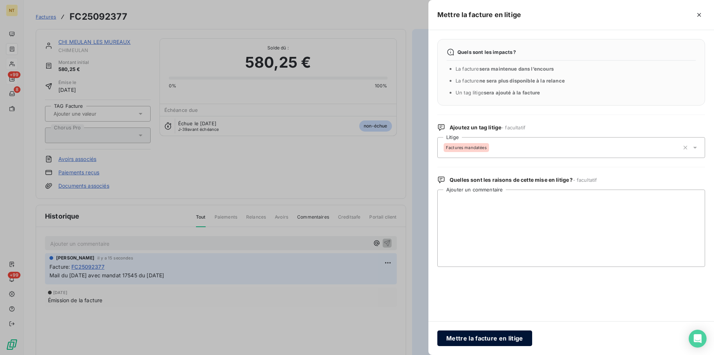
click at [476, 336] on button "Mettre la facture en litige" at bounding box center [484, 339] width 95 height 16
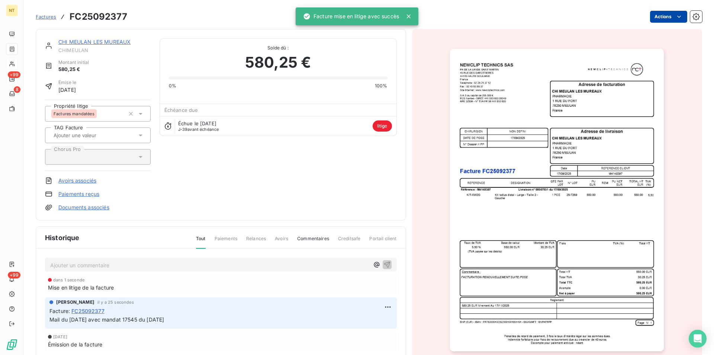
click at [94, 45] on link "CHI MEULAN LES MUREAUX" at bounding box center [94, 42] width 72 height 6
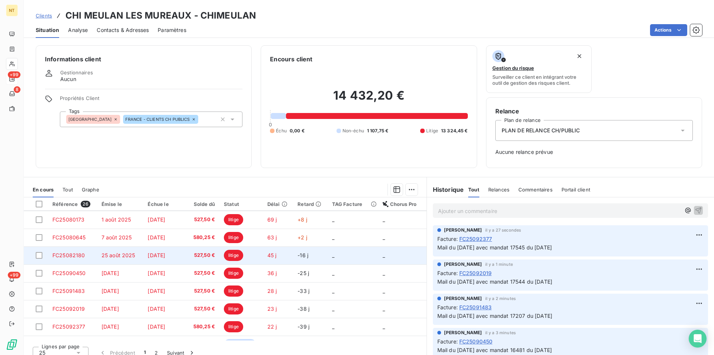
scroll to position [317, 0]
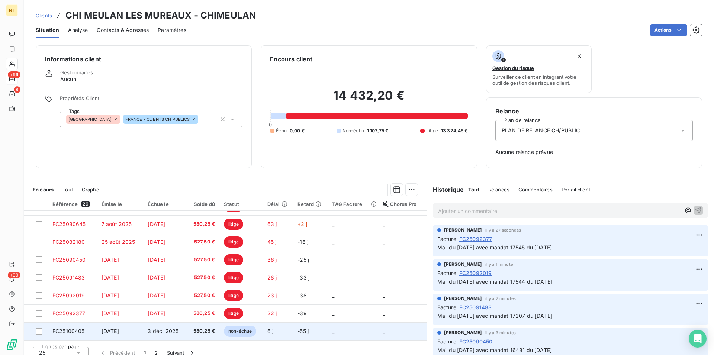
click at [63, 329] on span "FC25100405" at bounding box center [68, 331] width 32 height 6
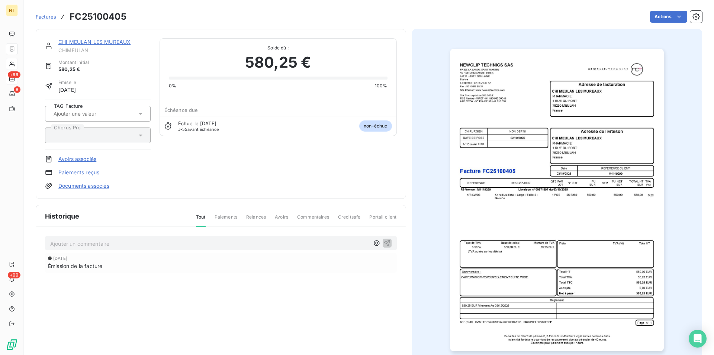
click at [54, 243] on p "Ajouter un commentaire ﻿" at bounding box center [209, 243] width 319 height 9
click at [108, 241] on p "Mail du [DATE] "" at bounding box center [209, 243] width 319 height 9
click at [383, 244] on icon "button" at bounding box center [386, 242] width 7 height 7
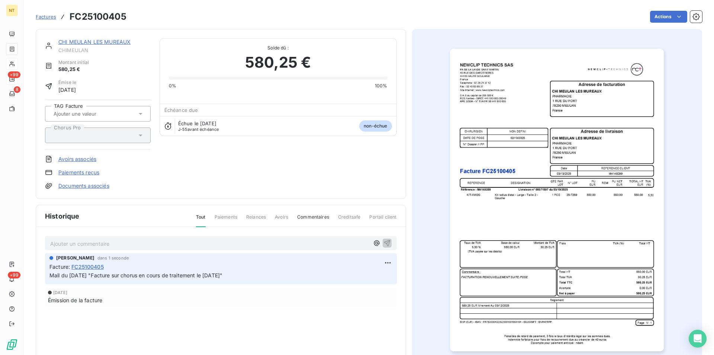
drag, startPoint x: 42, startPoint y: 274, endPoint x: 260, endPoint y: 276, distance: 218.2
click at [260, 276] on div "Ajouter un commentaire ﻿ [PERSON_NAME] dans 1 seconde Facture : FC25100405 Mail…" at bounding box center [221, 282] width 370 height 110
copy span "Mail du [DATE] "Facture sur chorus en cours de traitement le [DATE]""
click at [109, 46] on div "CHI MEULAN LES MUREAUX" at bounding box center [104, 41] width 92 height 7
click at [101, 43] on link "CHI MEULAN LES MUREAUX" at bounding box center [94, 42] width 72 height 6
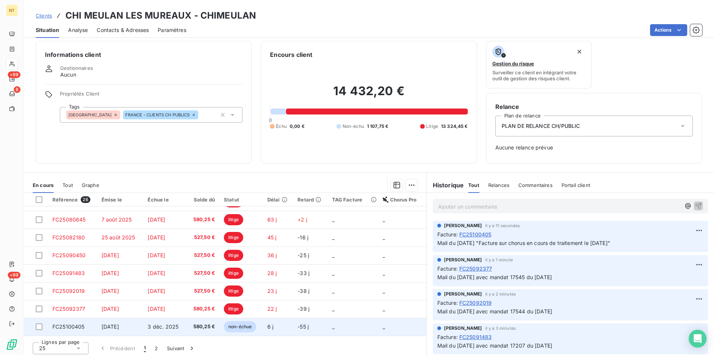
scroll to position [8, 0]
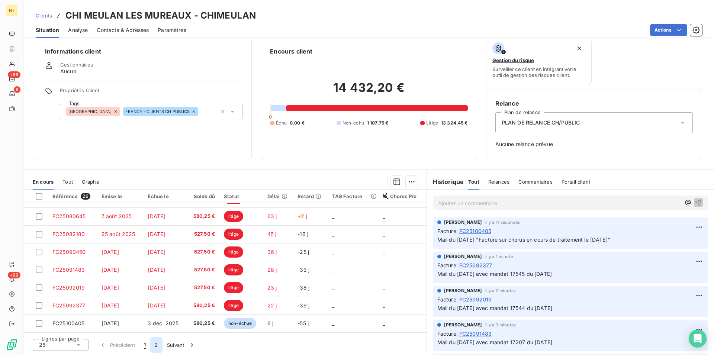
click at [152, 345] on button "2" at bounding box center [156, 345] width 12 height 16
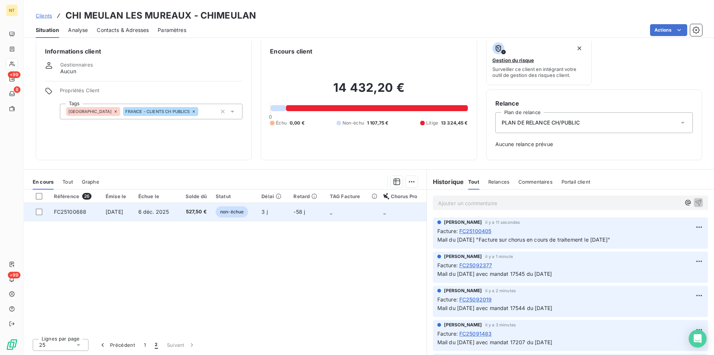
click at [72, 210] on span "FC25100688" at bounding box center [70, 212] width 33 height 6
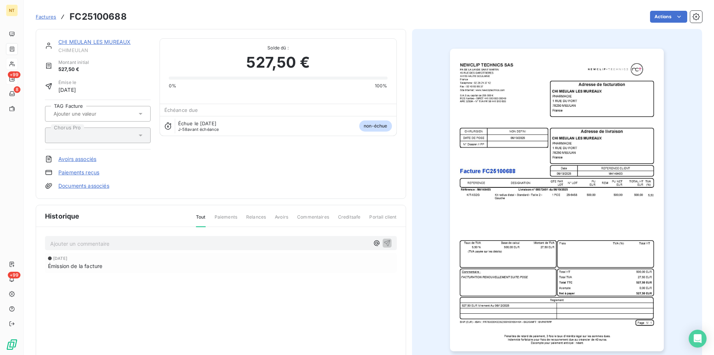
click at [75, 241] on p "Ajouter un commentaire ﻿" at bounding box center [209, 243] width 319 height 9
click at [384, 241] on icon "button" at bounding box center [387, 243] width 6 height 6
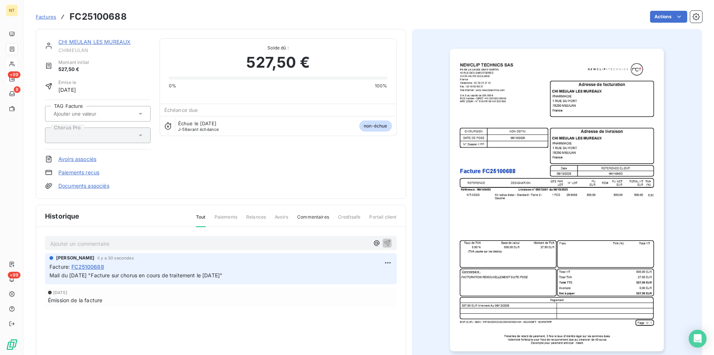
click at [88, 40] on link "CHI MEULAN LES MUREAUX" at bounding box center [94, 42] width 72 height 6
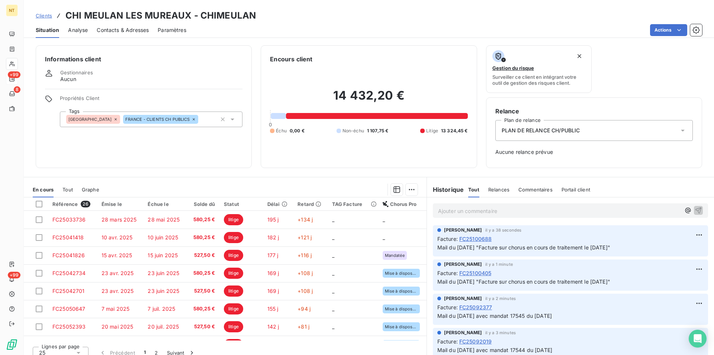
click at [123, 31] on span "Contacts & Adresses" at bounding box center [123, 29] width 52 height 7
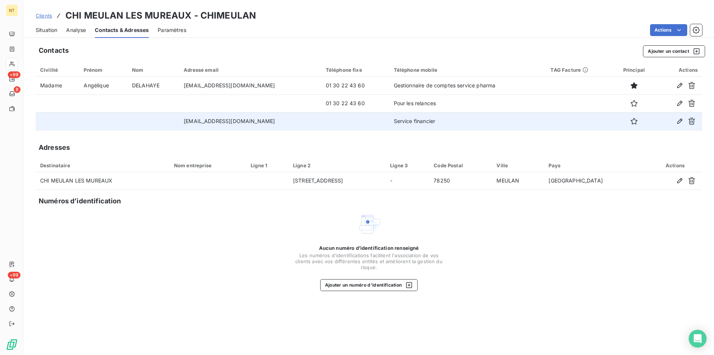
drag, startPoint x: 179, startPoint y: 121, endPoint x: 297, endPoint y: 125, distance: 118.3
click at [297, 125] on td "[EMAIL_ADDRESS][DOMAIN_NAME]" at bounding box center [250, 121] width 142 height 18
copy td "[EMAIL_ADDRESS][DOMAIN_NAME]"
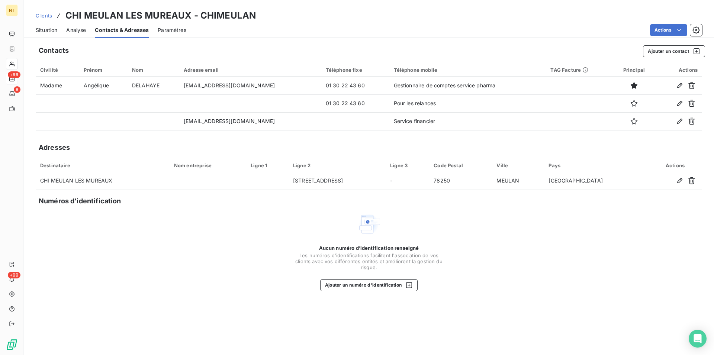
click at [51, 30] on span "Situation" at bounding box center [47, 29] width 22 height 7
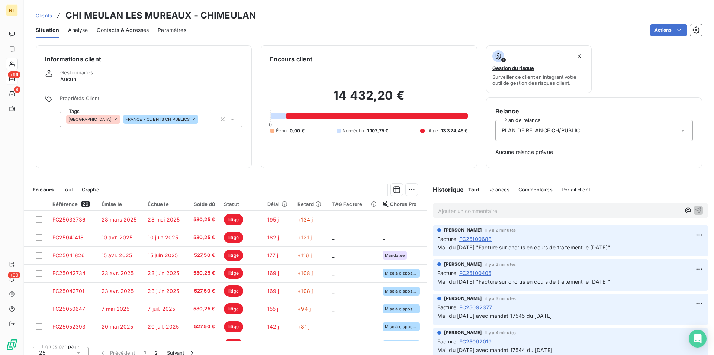
click at [438, 210] on p "Ajouter un commentaire ﻿" at bounding box center [559, 210] width 242 height 9
click at [571, 210] on span "[PERSON_NAME] avec qui j'ai pu échangé par mail [DATE] me demande d'envoyer un …" at bounding box center [551, 210] width 226 height 6
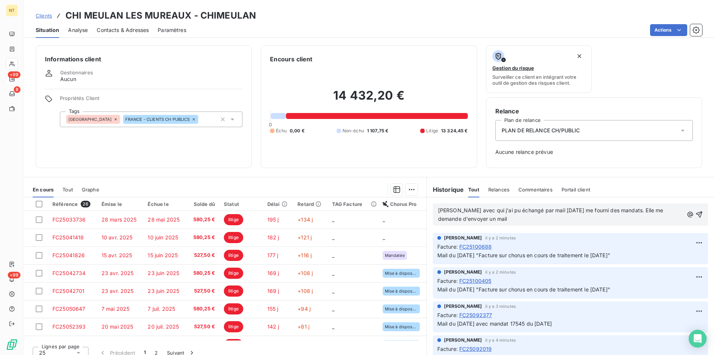
click at [507, 220] on p "[PERSON_NAME] avec qui j'ai pu échangé par mail [DATE] me fourni des mandats. E…" at bounding box center [560, 214] width 245 height 17
click at [695, 212] on icon "button" at bounding box center [698, 214] width 7 height 7
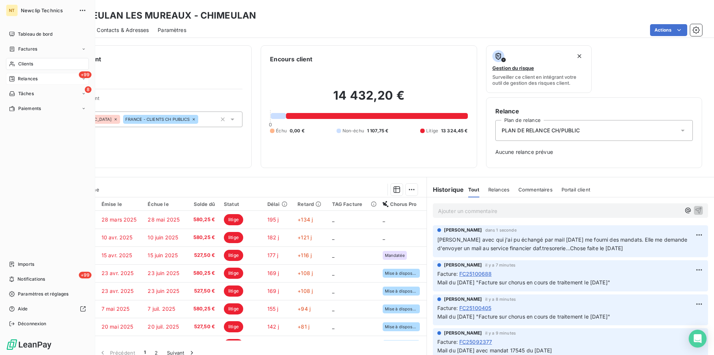
click at [24, 65] on span "Clients" at bounding box center [25, 64] width 15 height 7
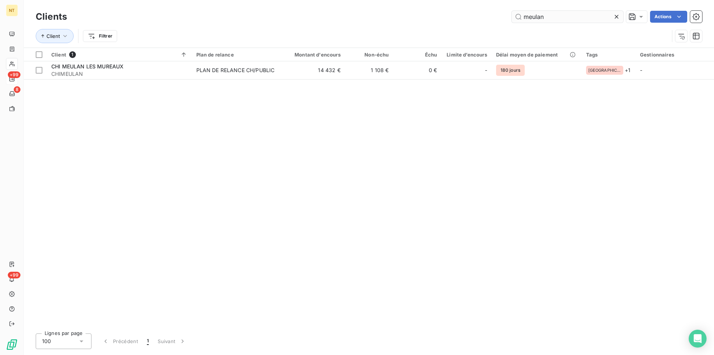
drag, startPoint x: 547, startPoint y: 17, endPoint x: 523, endPoint y: 18, distance: 23.4
click at [523, 18] on input "meulan" at bounding box center [568, 17] width 112 height 12
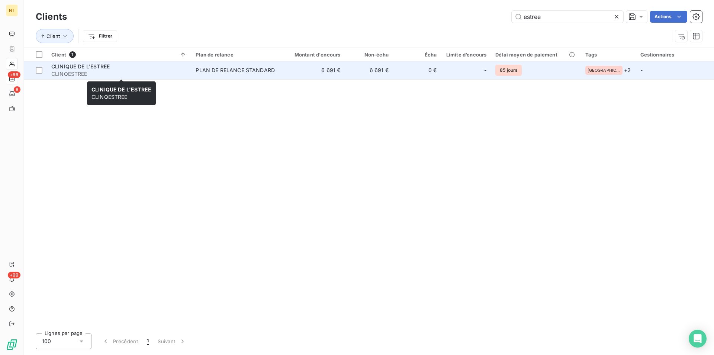
type input "estree"
click at [120, 72] on span "CLINQESTREE" at bounding box center [118, 73] width 135 height 7
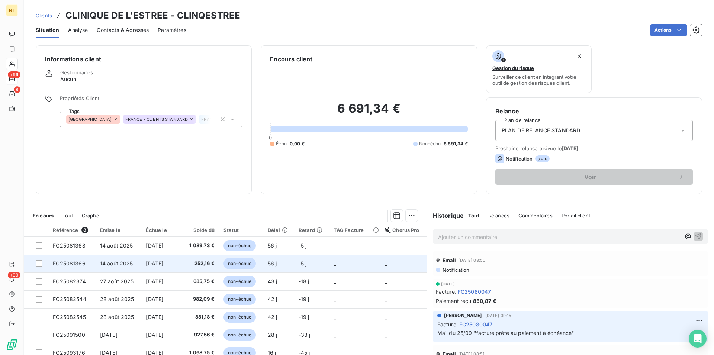
click at [74, 264] on span "FC25081366" at bounding box center [69, 263] width 33 height 6
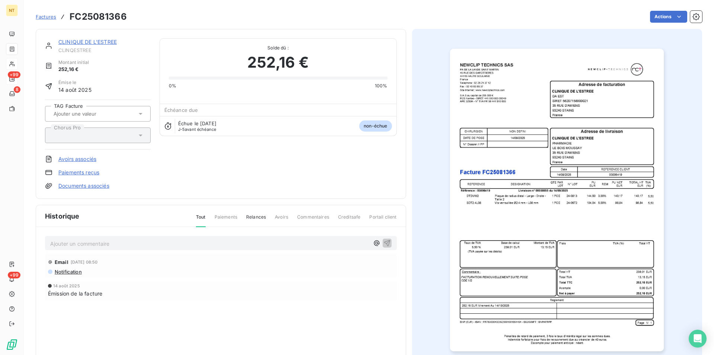
click at [59, 242] on p "Ajouter un commentaire ﻿" at bounding box center [209, 243] width 319 height 9
click at [123, 242] on p "Mail du 09/10 "FACTURE P" at bounding box center [209, 243] width 319 height 9
click at [120, 243] on span "Mail du 09/10 "FACTURE PPrête au paiement" at bounding box center [106, 243] width 113 height 6
click at [155, 242] on p "Mail du 09/10 "Facture prête au paiement" at bounding box center [209, 243] width 319 height 9
click at [385, 244] on icon "button" at bounding box center [386, 242] width 7 height 7
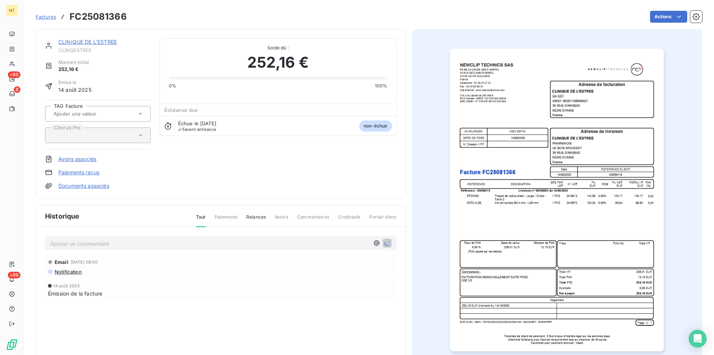
click at [94, 41] on link "CLINIQUE DE L'ESTREE" at bounding box center [87, 42] width 58 height 6
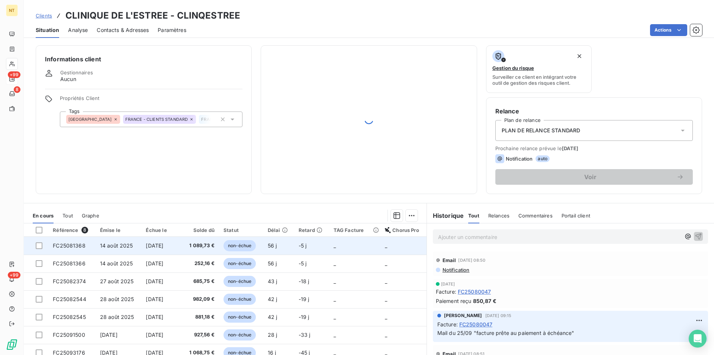
click at [72, 244] on span "FC25081368" at bounding box center [69, 245] width 33 height 6
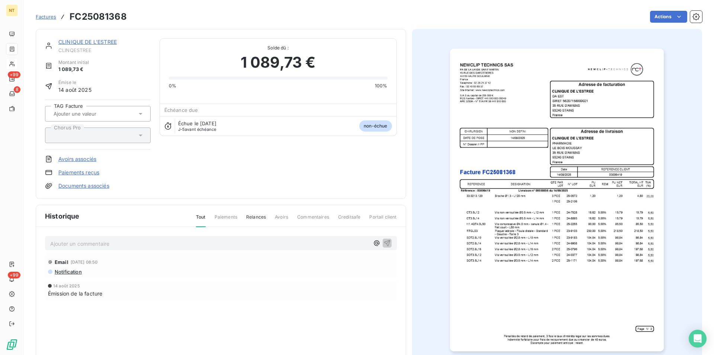
click at [54, 243] on p "Ajouter un commentaire ﻿" at bounding box center [209, 243] width 319 height 9
click at [104, 238] on div "Mail du [DATE] "" at bounding box center [221, 243] width 352 height 14
click at [104, 243] on p "Mail du [DATE] "" at bounding box center [209, 243] width 319 height 9
click at [384, 241] on icon "button" at bounding box center [387, 243] width 6 height 6
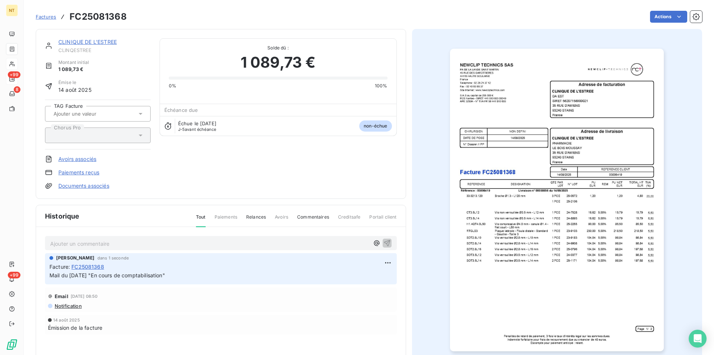
click at [93, 42] on link "CLINIQUE DE L'ESTREE" at bounding box center [87, 42] width 58 height 6
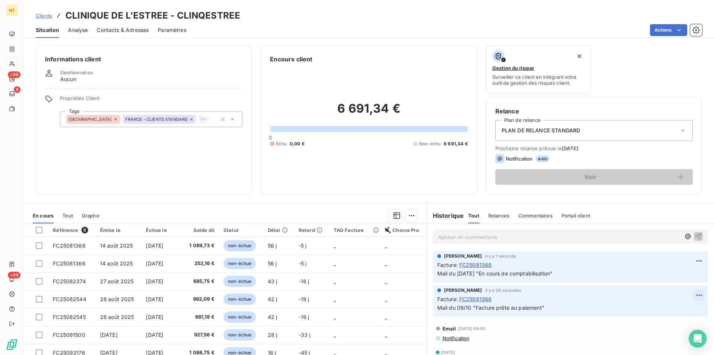
click at [687, 294] on html "NT +99 8 +99 Clients CLINIQUE DE L'ESTREE - CLINQESTREE Situation Analyse Conta…" at bounding box center [357, 177] width 714 height 355
click at [660, 309] on div "Editer" at bounding box center [669, 312] width 42 height 12
click at [459, 309] on span "Mail du 09/10 "Facture prête au paiement"" at bounding box center [490, 307] width 107 height 6
click at [695, 307] on icon "button" at bounding box center [698, 307] width 7 height 7
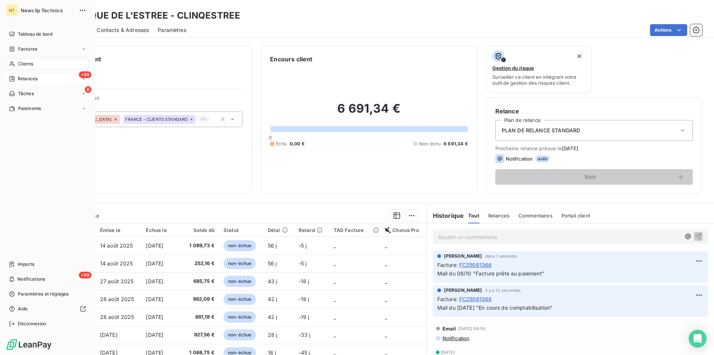
click at [22, 59] on div "Clients" at bounding box center [47, 64] width 83 height 12
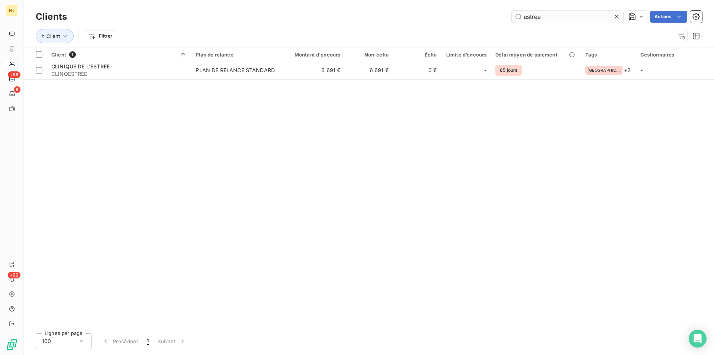
drag, startPoint x: 551, startPoint y: 14, endPoint x: 516, endPoint y: 16, distance: 34.2
click at [516, 16] on input "estree" at bounding box center [568, 17] width 112 height 12
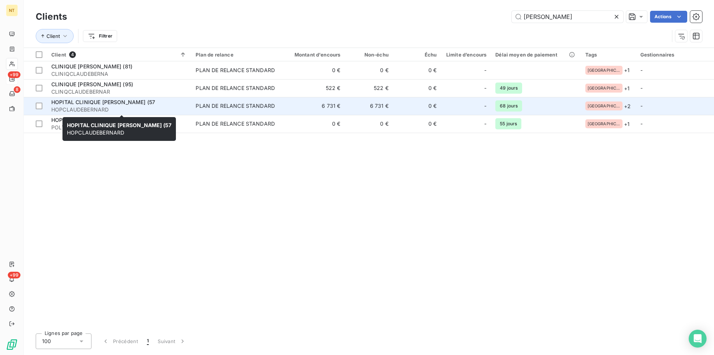
type input "[PERSON_NAME]"
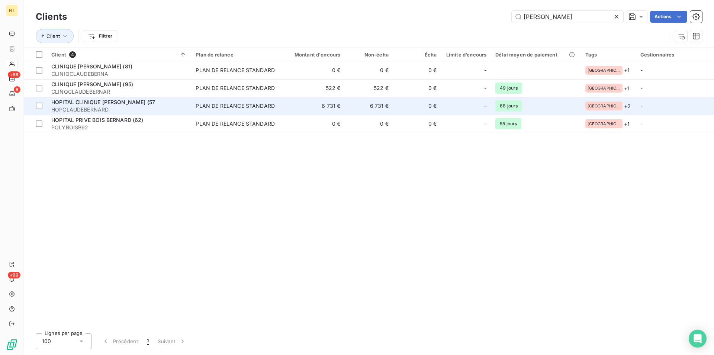
click at [103, 107] on span "HOPCLAUDEBERNARD" at bounding box center [118, 109] width 135 height 7
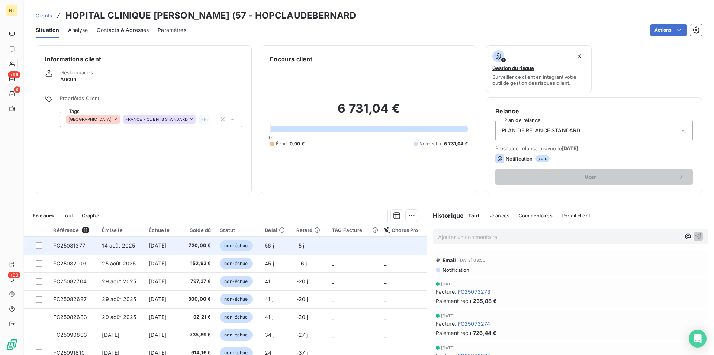
click at [133, 245] on td "14 août 2025" at bounding box center [120, 246] width 47 height 18
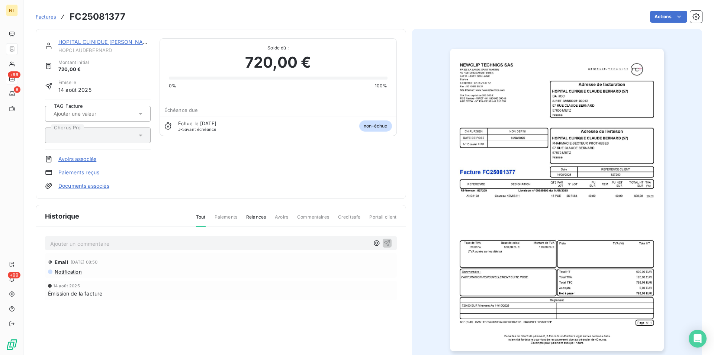
click at [141, 242] on p "Ajouter un commentaire ﻿" at bounding box center [209, 243] width 319 height 9
click at [128, 244] on p "Mail du [DATE] "Facture p" at bounding box center [209, 243] width 319 height 9
click at [130, 242] on span "Mail du [DATE] "Facture pPrête au paiement" at bounding box center [105, 243] width 111 height 6
click at [169, 244] on p "Mail du [DATE] "Facture prête au paiement" at bounding box center [209, 243] width 319 height 9
click at [384, 242] on icon "button" at bounding box center [387, 243] width 6 height 6
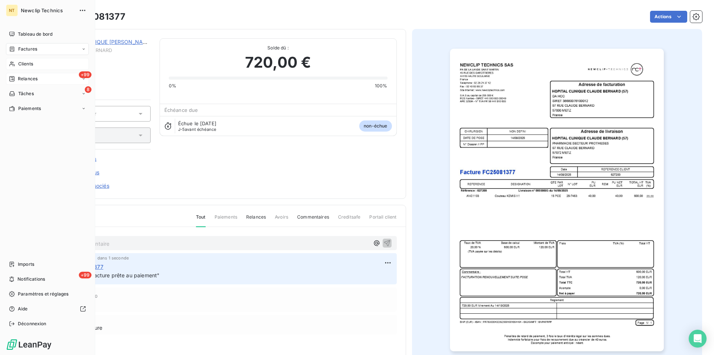
click at [32, 65] on span "Clients" at bounding box center [25, 64] width 15 height 7
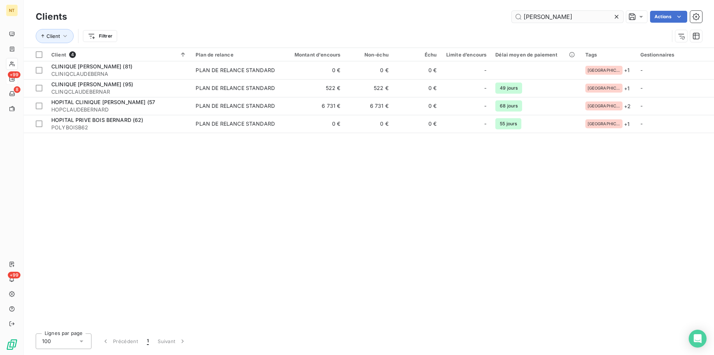
drag, startPoint x: 551, startPoint y: 16, endPoint x: 515, endPoint y: 18, distance: 36.9
click at [515, 18] on input "[PERSON_NAME]" at bounding box center [568, 17] width 112 height 12
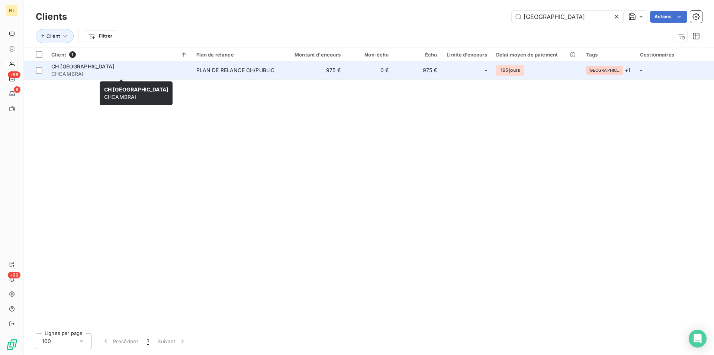
type input "[GEOGRAPHIC_DATA]"
click at [71, 68] on span "CH [GEOGRAPHIC_DATA]" at bounding box center [82, 66] width 63 height 6
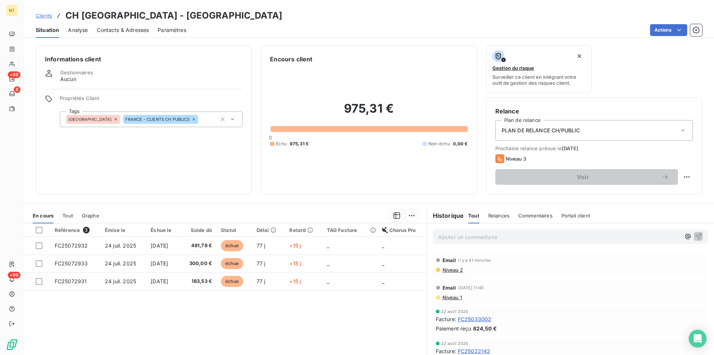
click at [123, 29] on span "Contacts & Adresses" at bounding box center [123, 29] width 52 height 7
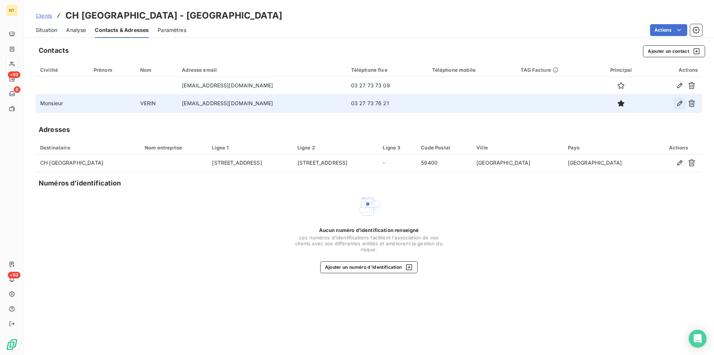
click at [681, 101] on icon "button" at bounding box center [679, 103] width 5 height 5
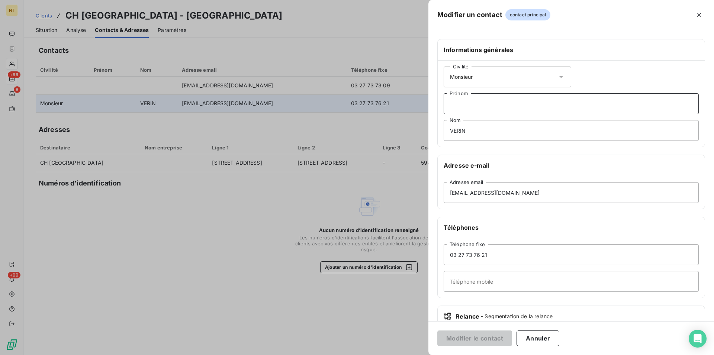
click at [457, 103] on input "Prénom" at bounding box center [571, 103] width 255 height 21
type input "Théo"
click at [452, 283] on input "Téléphone mobile" at bounding box center [571, 281] width 255 height 21
type input "Comptabilité fournisseurs"
click at [473, 341] on button "Modifier le contact" at bounding box center [474, 339] width 75 height 16
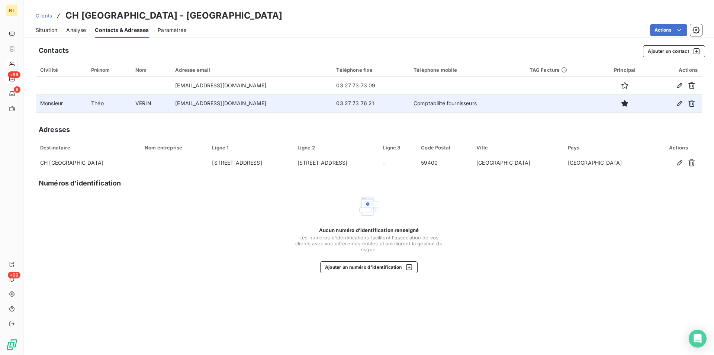
click at [46, 30] on span "Situation" at bounding box center [47, 29] width 22 height 7
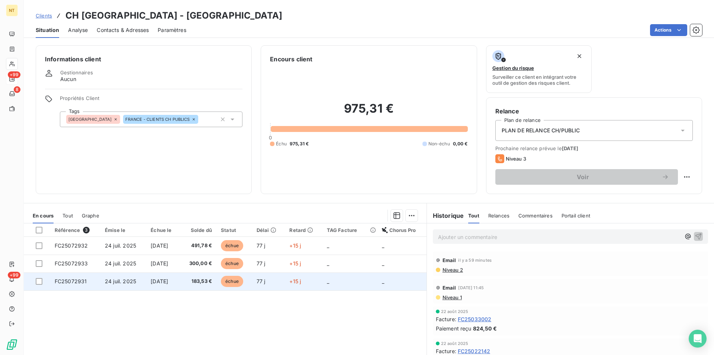
click at [80, 282] on span "FC25072931" at bounding box center [71, 281] width 32 height 6
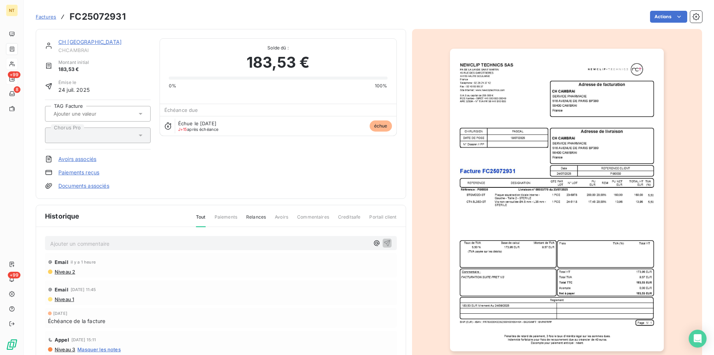
click at [60, 242] on p "Ajouter un commentaire ﻿" at bounding box center [209, 243] width 319 height 9
click at [148, 244] on p "Pour faire suite à ma demande mandat" at bounding box center [209, 243] width 319 height 9
click at [126, 244] on span "Pour faire suite à ma demande mandat 19175" at bounding box center [106, 243] width 112 height 6
drag, startPoint x: 48, startPoint y: 242, endPoint x: 220, endPoint y: 246, distance: 171.4
click at [220, 246] on div "Pour faire suite à ma demande du [DATE] mandat 19175" at bounding box center [221, 243] width 352 height 14
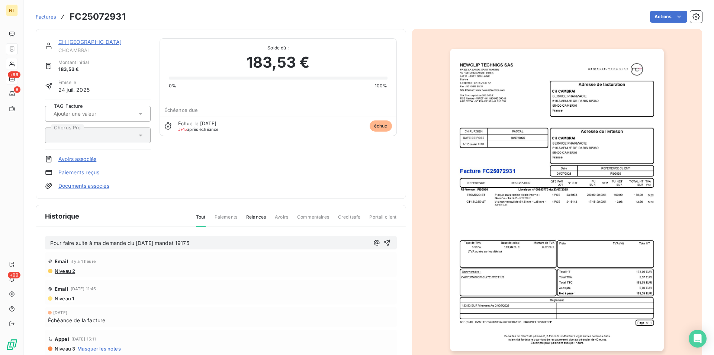
copy span "Pour faire suite à ma demande du [DATE] mandat 19175"
click at [383, 243] on icon "button" at bounding box center [386, 242] width 7 height 7
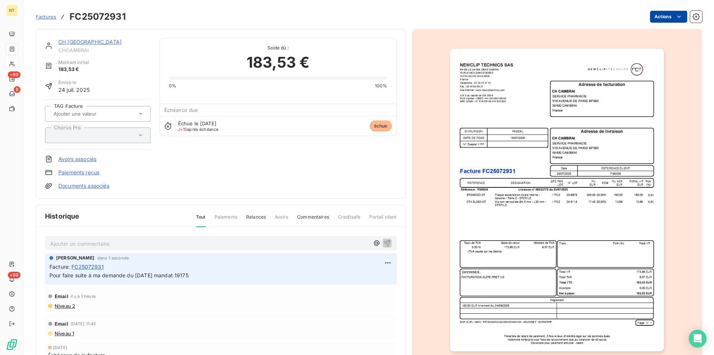
click at [673, 17] on html "NT +99 8 +99 Factures FC25072931 Actions CH CAMBRAI CHCAMBRAI Montant initial 1…" at bounding box center [357, 177] width 714 height 355
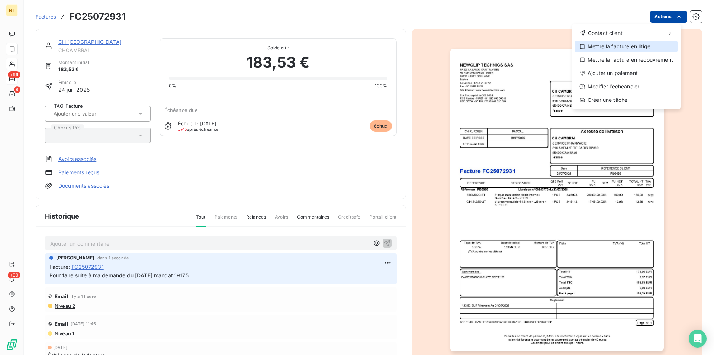
click at [641, 46] on div "Mettre la facture en litige" at bounding box center [626, 47] width 103 height 12
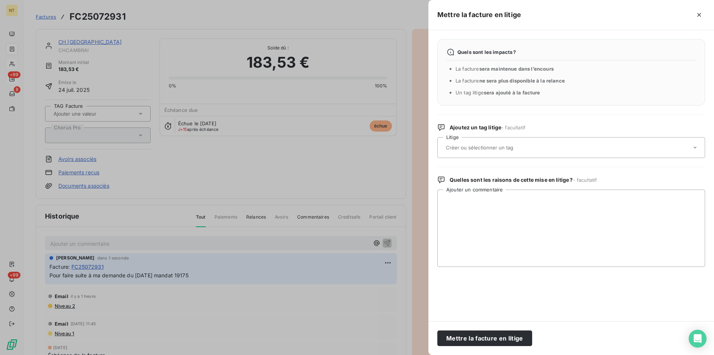
click at [509, 148] on input "text" at bounding box center [499, 147] width 108 height 7
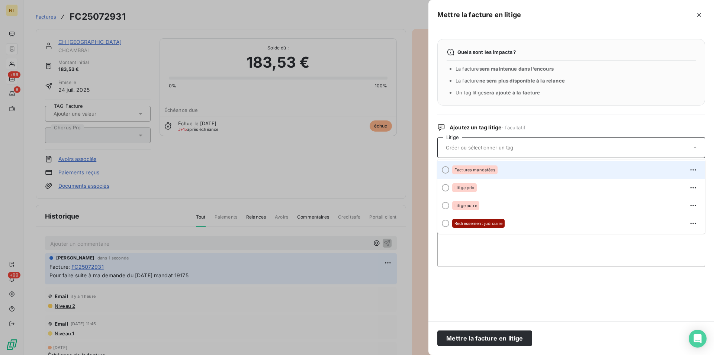
click at [443, 169] on div at bounding box center [445, 169] width 7 height 7
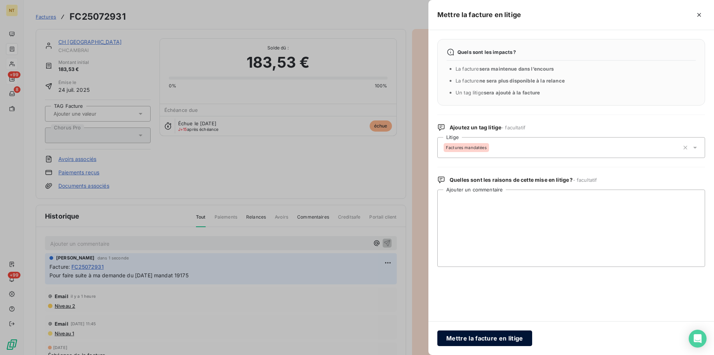
click at [470, 340] on button "Mettre la facture en litige" at bounding box center [484, 339] width 95 height 16
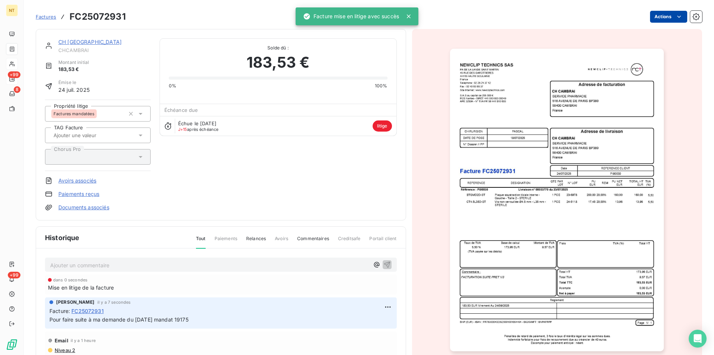
click at [83, 42] on link "CH [GEOGRAPHIC_DATA]" at bounding box center [89, 42] width 63 height 6
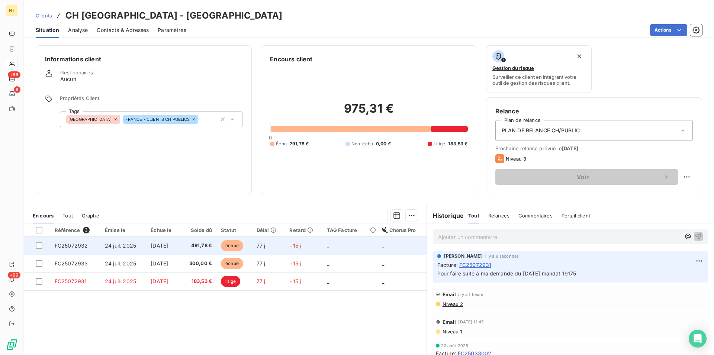
click at [91, 242] on td "FC25072932" at bounding box center [75, 246] width 50 height 18
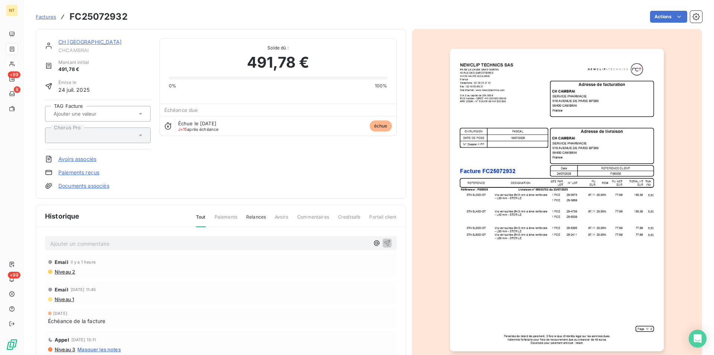
click at [109, 241] on p "Ajouter un commentaire ﻿" at bounding box center [209, 243] width 319 height 9
click at [383, 242] on icon "button" at bounding box center [386, 242] width 7 height 7
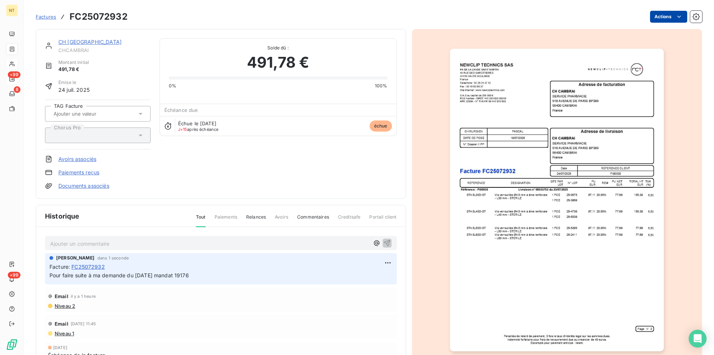
click at [672, 15] on html "NT +99 8 +99 Factures FC25072932 Actions CH CAMBRAI CHCAMBRAI Montant initial 4…" at bounding box center [357, 177] width 714 height 355
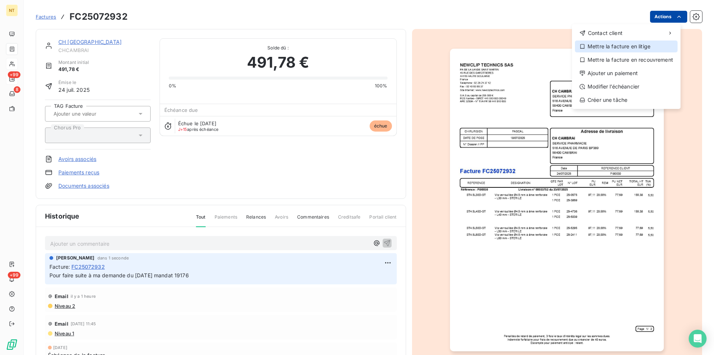
click at [630, 48] on div "Mettre la facture en litige" at bounding box center [626, 47] width 103 height 12
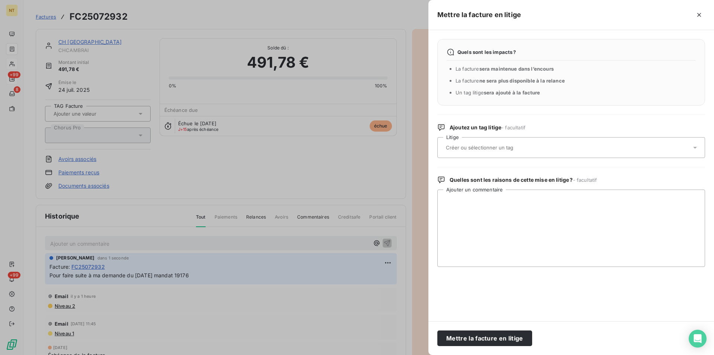
click at [487, 148] on input "text" at bounding box center [499, 147] width 108 height 7
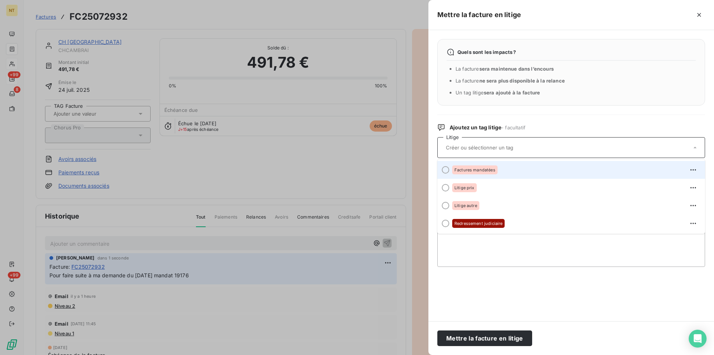
click at [444, 168] on div at bounding box center [445, 169] width 7 height 7
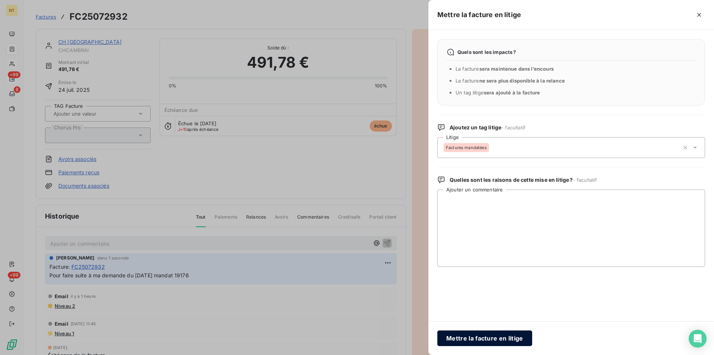
click at [474, 335] on button "Mettre la facture en litige" at bounding box center [484, 339] width 95 height 16
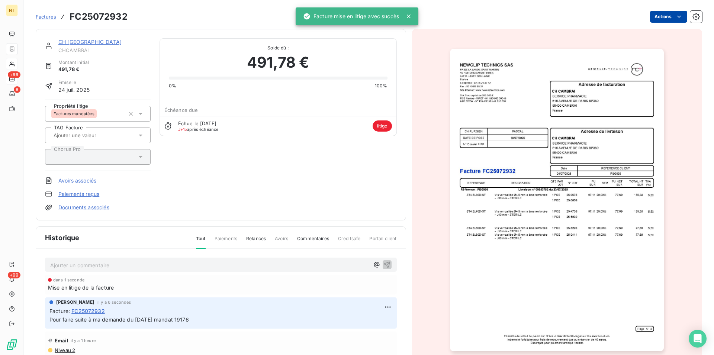
click at [70, 41] on link "CH [GEOGRAPHIC_DATA]" at bounding box center [89, 42] width 63 height 6
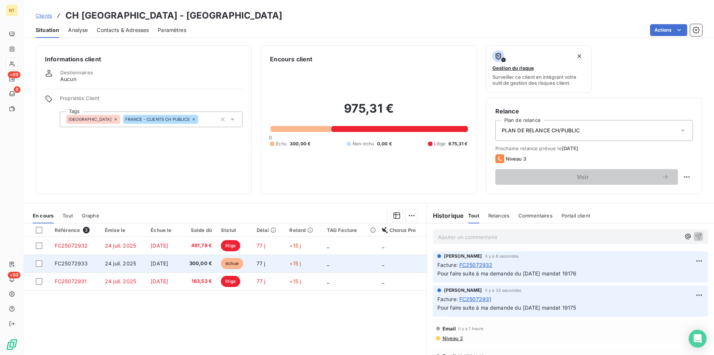
click at [113, 263] on span "24 juil. 2025" at bounding box center [120, 263] width 31 height 6
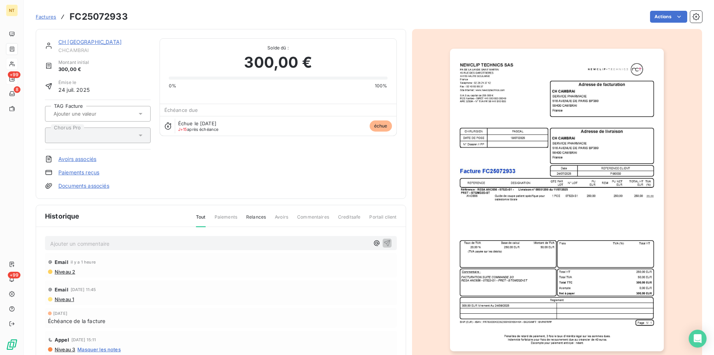
click at [118, 241] on p "Ajouter un commentaire ﻿" at bounding box center [209, 243] width 319 height 9
click at [383, 243] on icon "button" at bounding box center [386, 242] width 7 height 7
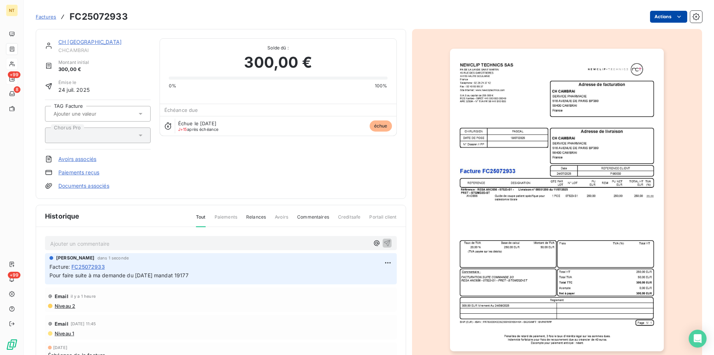
click at [673, 16] on html "NT +99 8 +99 Factures FC25072933 Actions CH [GEOGRAPHIC_DATA] CHCAMBRAI Montant…" at bounding box center [357, 177] width 714 height 355
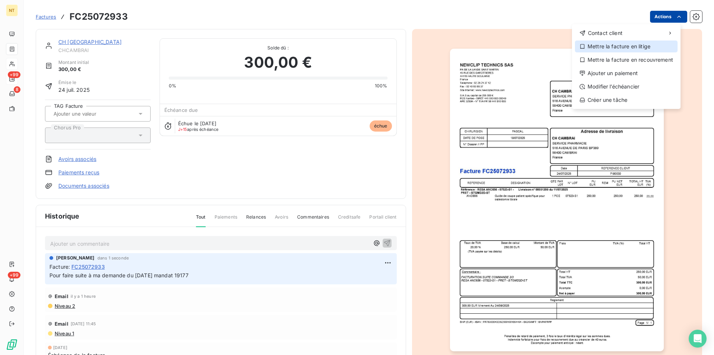
click at [633, 46] on div "Mettre la facture en litige" at bounding box center [626, 47] width 103 height 12
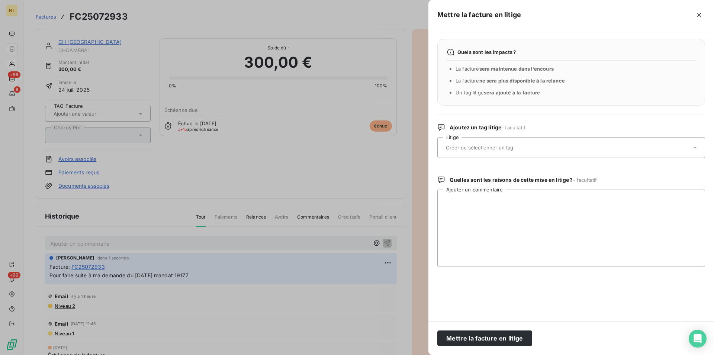
click at [476, 145] on input "text" at bounding box center [499, 147] width 108 height 7
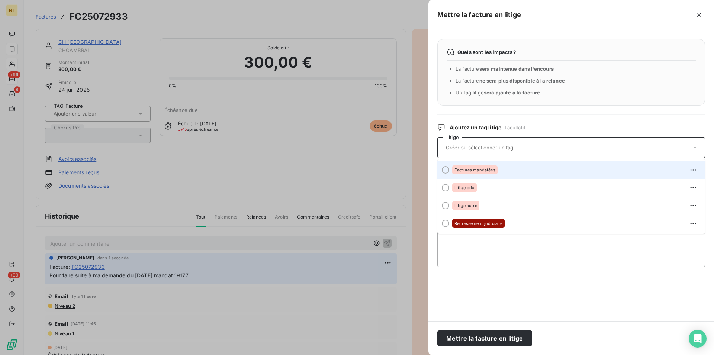
click at [444, 171] on div at bounding box center [445, 169] width 7 height 7
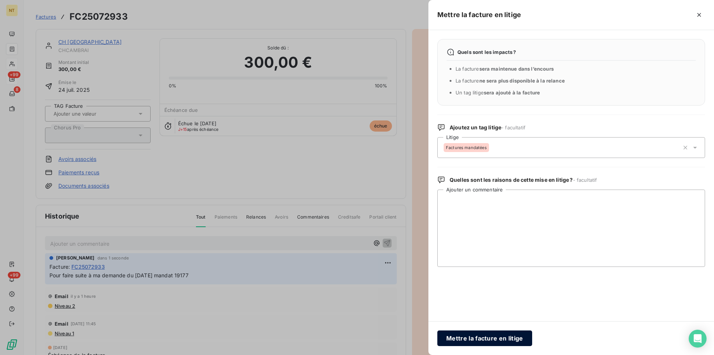
click at [469, 336] on button "Mettre la facture en litige" at bounding box center [484, 339] width 95 height 16
